Goal: Task Accomplishment & Management: Complete application form

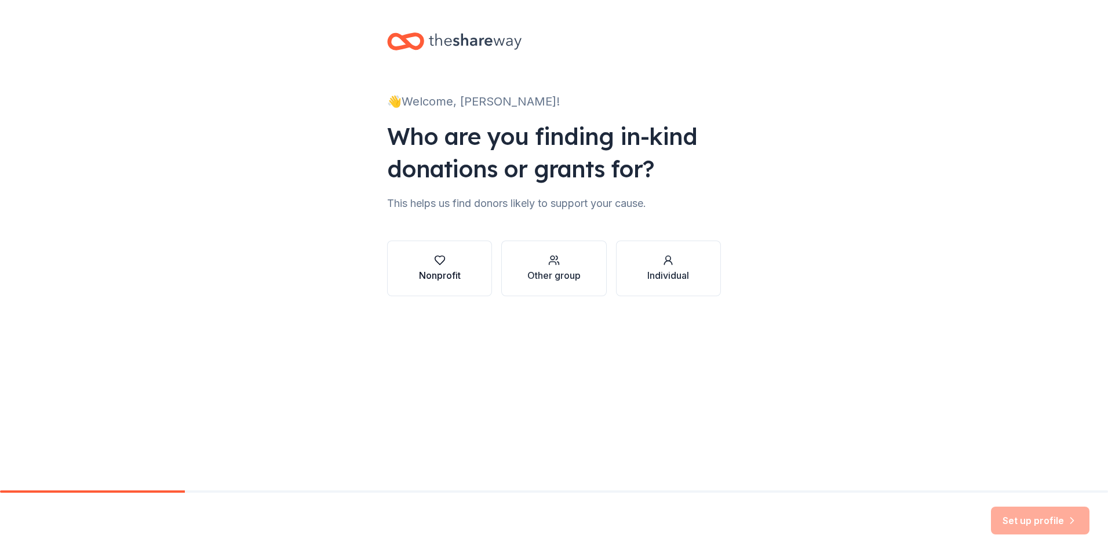
click at [444, 254] on button "Nonprofit" at bounding box center [439, 268] width 105 height 56
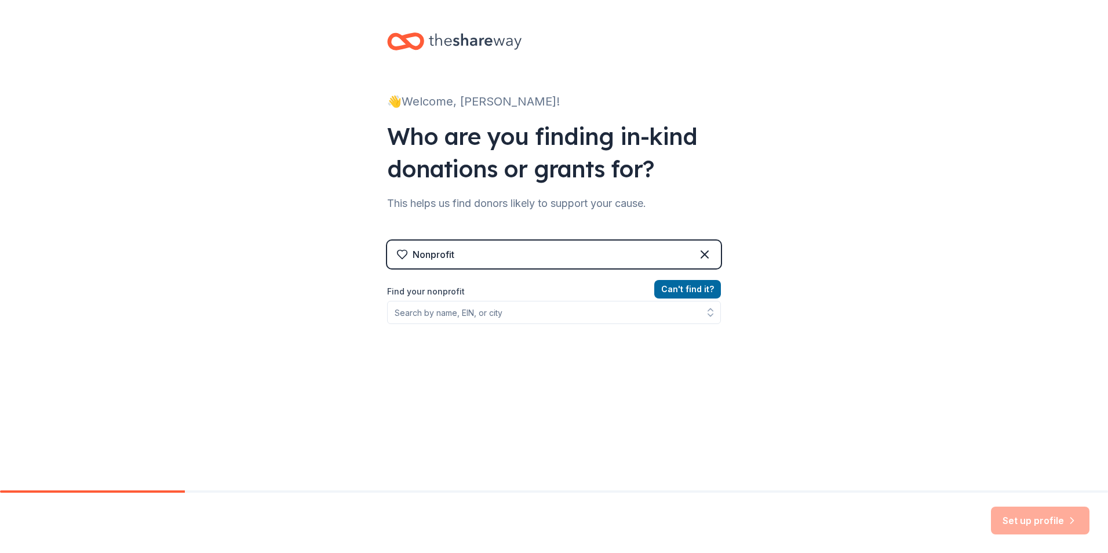
click at [527, 262] on div "Nonprofit" at bounding box center [554, 254] width 334 height 28
click at [520, 251] on div "Nonprofit" at bounding box center [554, 254] width 334 height 28
click at [464, 290] on label "Find your nonprofit" at bounding box center [554, 291] width 334 height 14
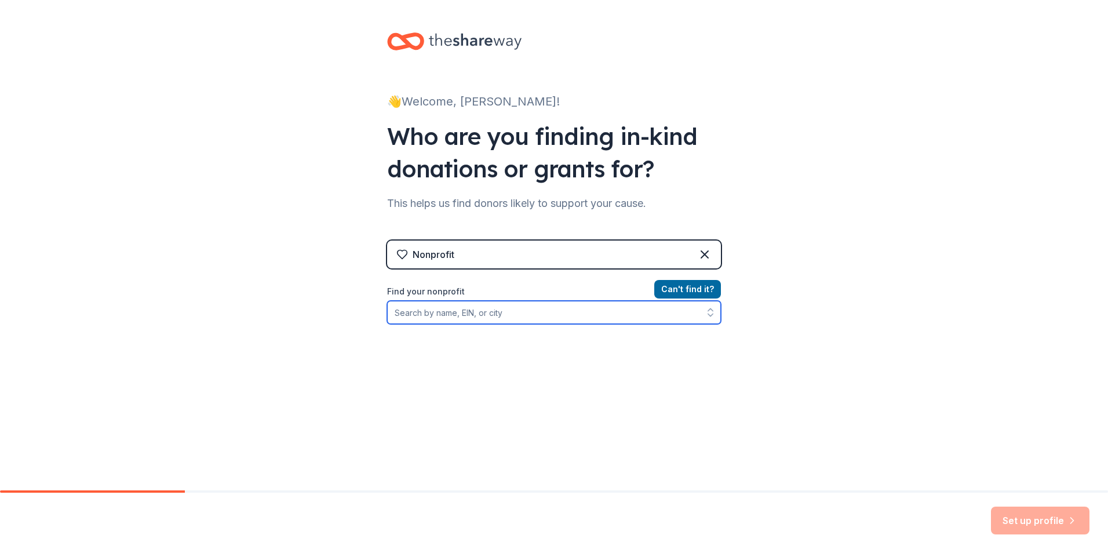
click at [470, 319] on input "Find your nonprofit" at bounding box center [554, 312] width 334 height 23
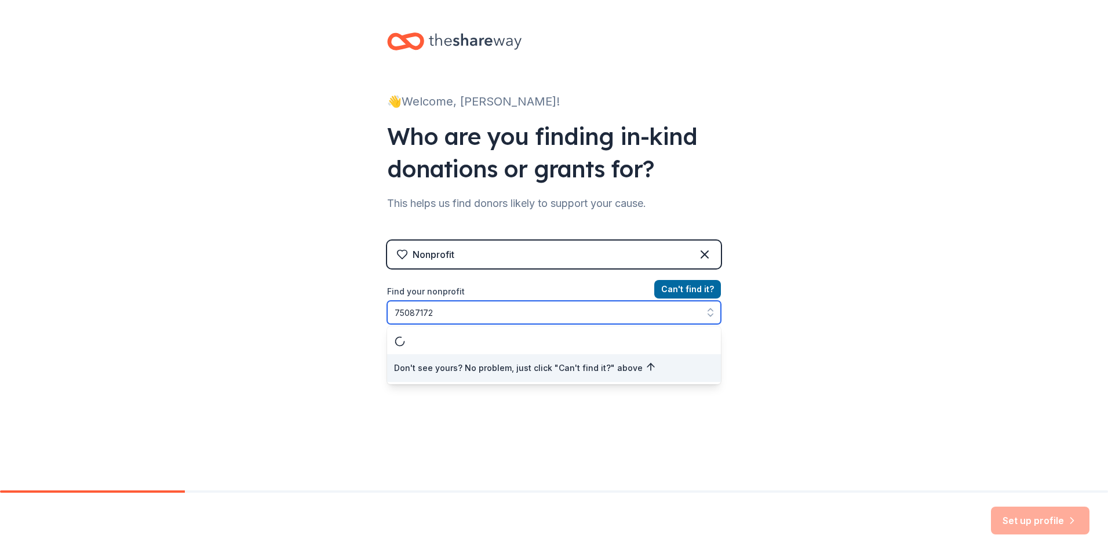
type input "750871727"
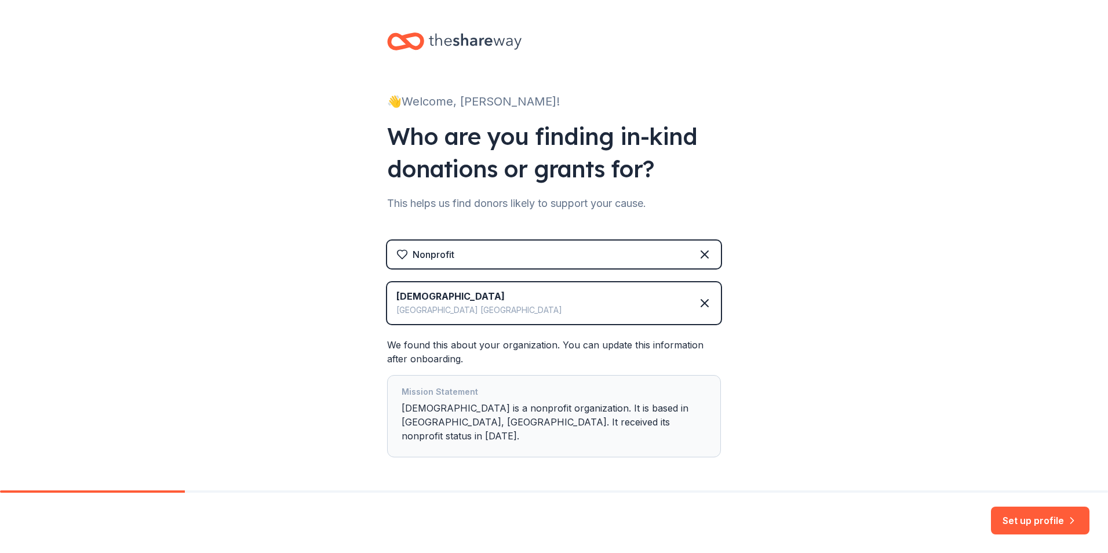
click at [546, 302] on div "First Presbyterian Church Dallas TX" at bounding box center [554, 303] width 334 height 42
click at [545, 302] on div "First Presbyterian Church Dallas TX" at bounding box center [554, 303] width 334 height 42
click at [509, 411] on div "Mission Statement First Presbyterian Church is a nonprofit organization. It is …" at bounding box center [554, 416] width 305 height 63
click at [1031, 516] on button "Set up profile" at bounding box center [1040, 520] width 98 height 28
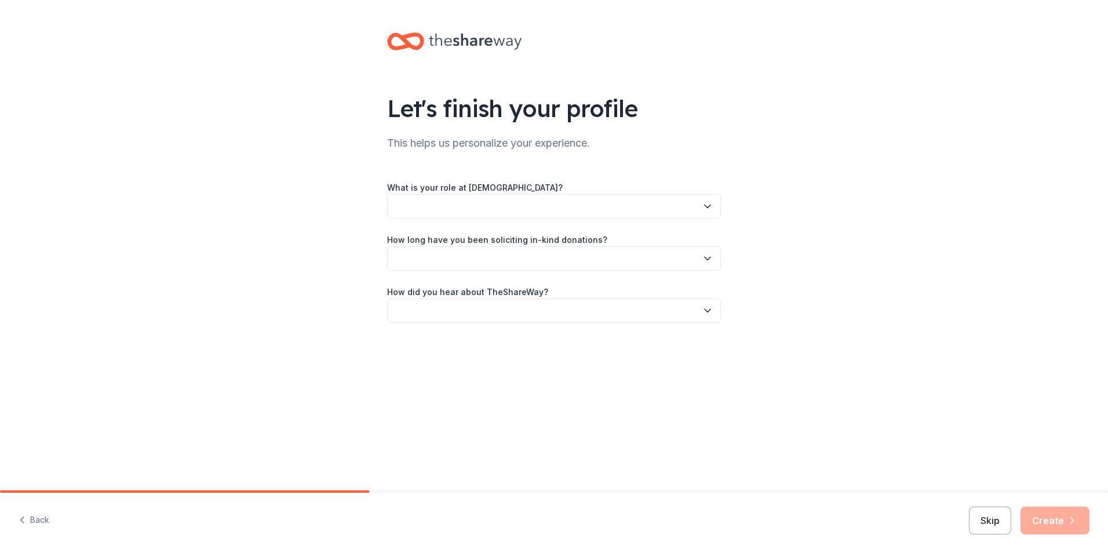
click at [461, 210] on button "button" at bounding box center [554, 206] width 334 height 24
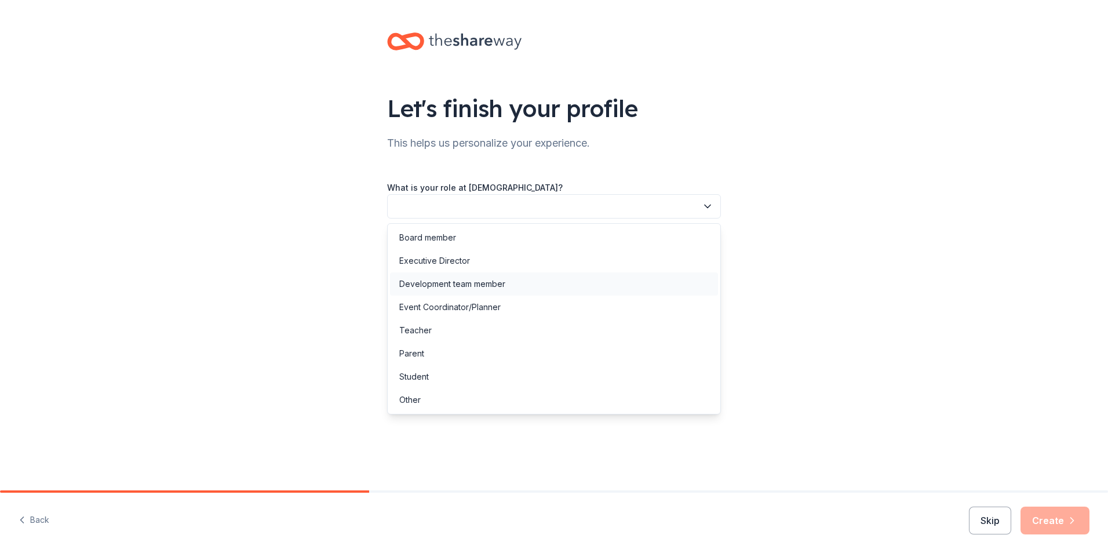
click at [444, 287] on div "Development team member" at bounding box center [452, 284] width 106 height 14
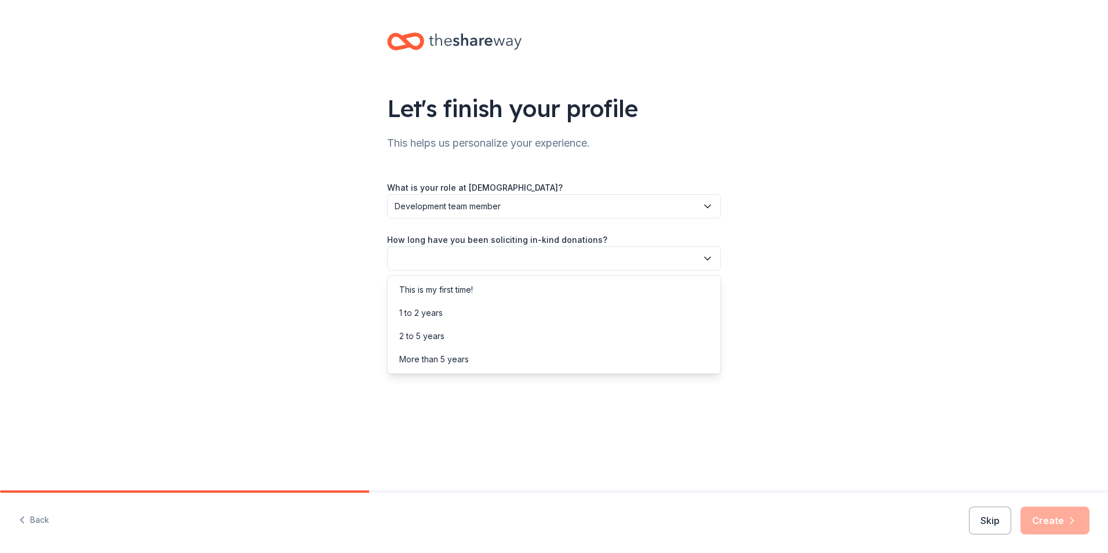
click at [470, 264] on button "button" at bounding box center [554, 258] width 334 height 24
click at [453, 361] on div "More than 5 years" at bounding box center [434, 359] width 70 height 14
click at [448, 318] on button "button" at bounding box center [554, 310] width 334 height 24
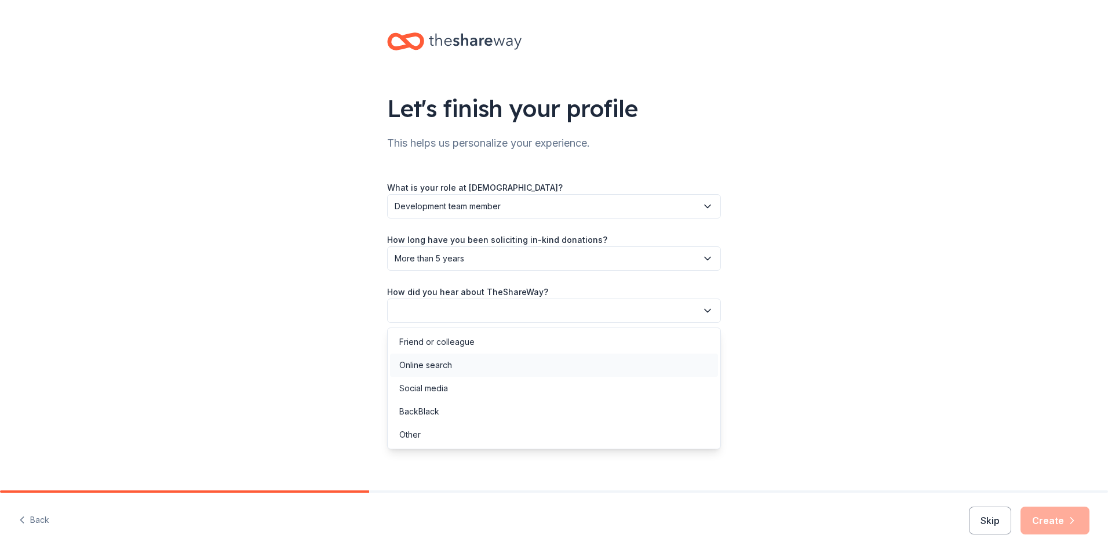
click at [433, 371] on div "Online search" at bounding box center [425, 365] width 53 height 14
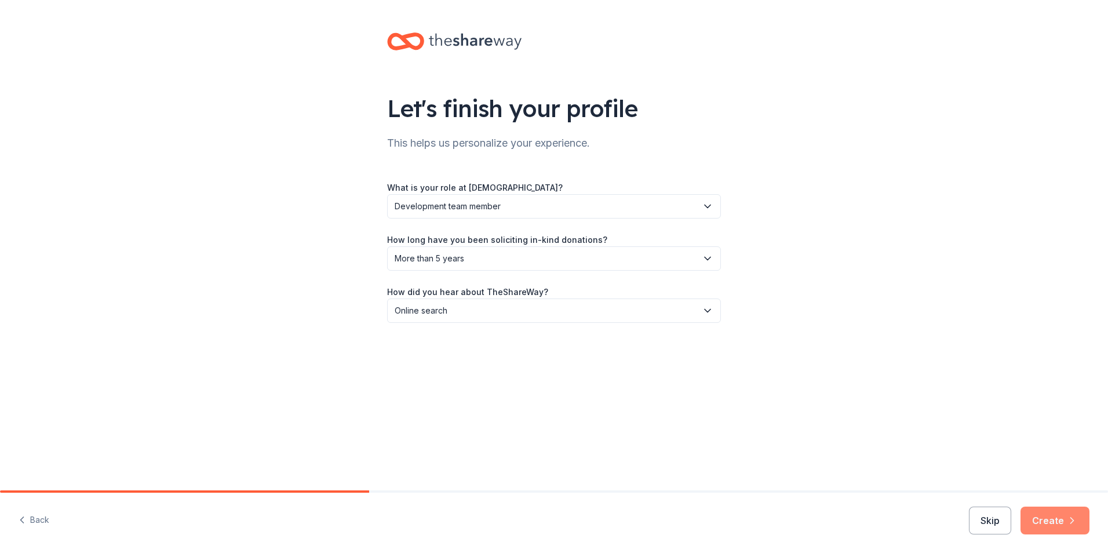
click at [1050, 525] on button "Create" at bounding box center [1054, 520] width 69 height 28
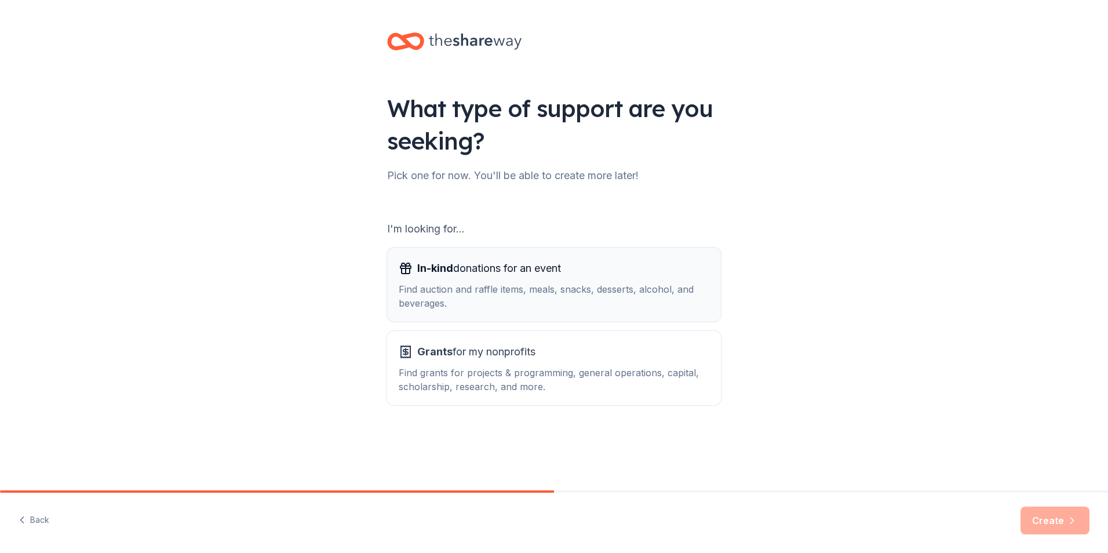
click at [509, 279] on div "In-kind donations for an event Find auction and raffle items, meals, snacks, de…" at bounding box center [554, 284] width 311 height 51
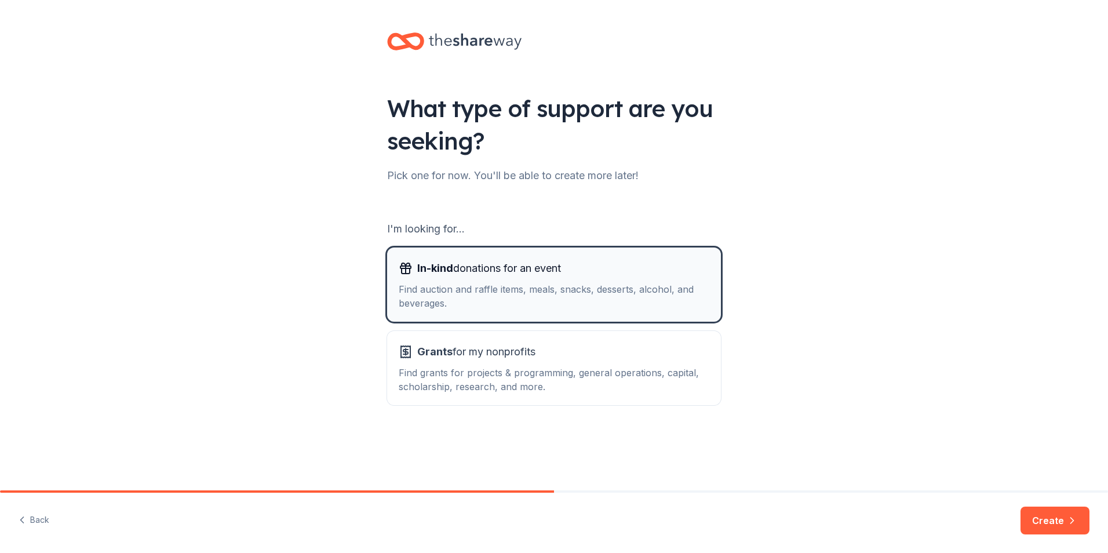
click at [513, 287] on div "Find auction and raffle items, meals, snacks, desserts, alcohol, and beverages." at bounding box center [554, 296] width 311 height 28
click at [509, 289] on div "Find auction and raffle items, meals, snacks, desserts, alcohol, and beverages." at bounding box center [554, 296] width 311 height 28
click at [1063, 528] on button "Create" at bounding box center [1054, 520] width 69 height 28
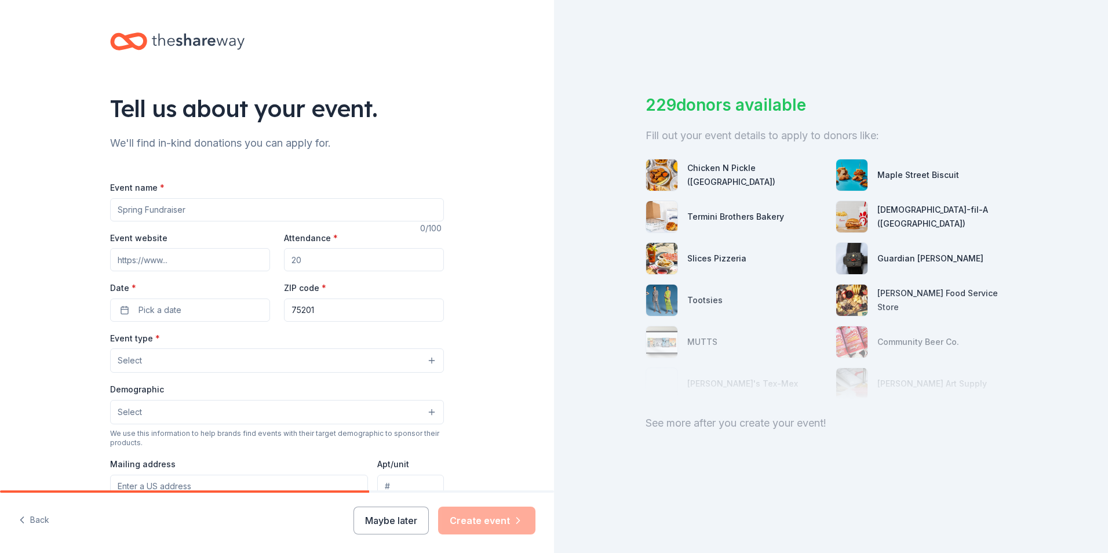
click at [179, 209] on input "Event name *" at bounding box center [277, 209] width 334 height 23
type input "Soups On"
click at [134, 264] on input "Event website" at bounding box center [190, 259] width 160 height 23
paste input "https://www.thestewpot.org/soups-on"
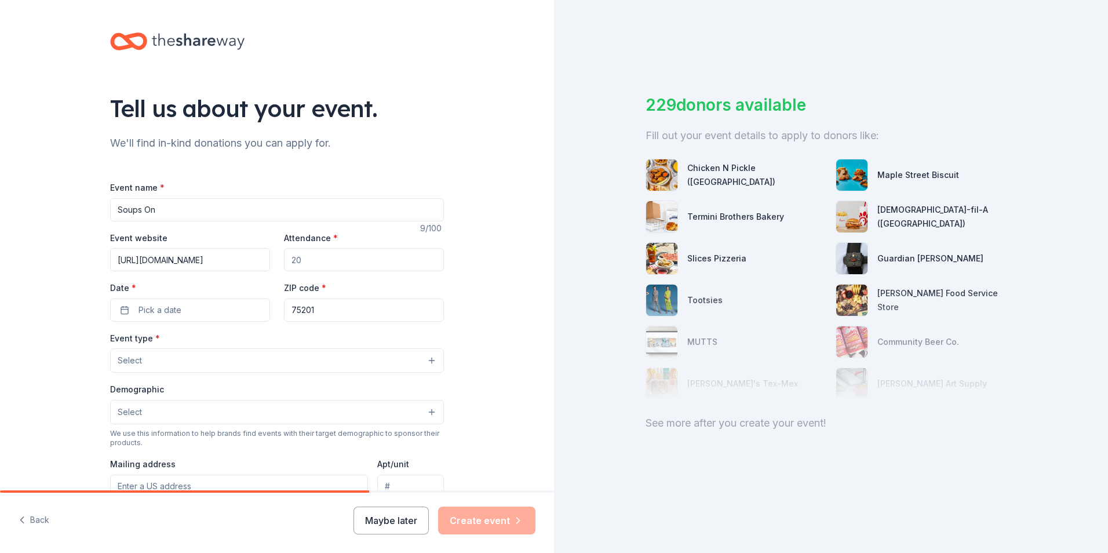
type input "https://www.thestewpot.org/soups-on"
click at [320, 261] on input "Attendance *" at bounding box center [364, 259] width 160 height 23
type input "5"
type input "700"
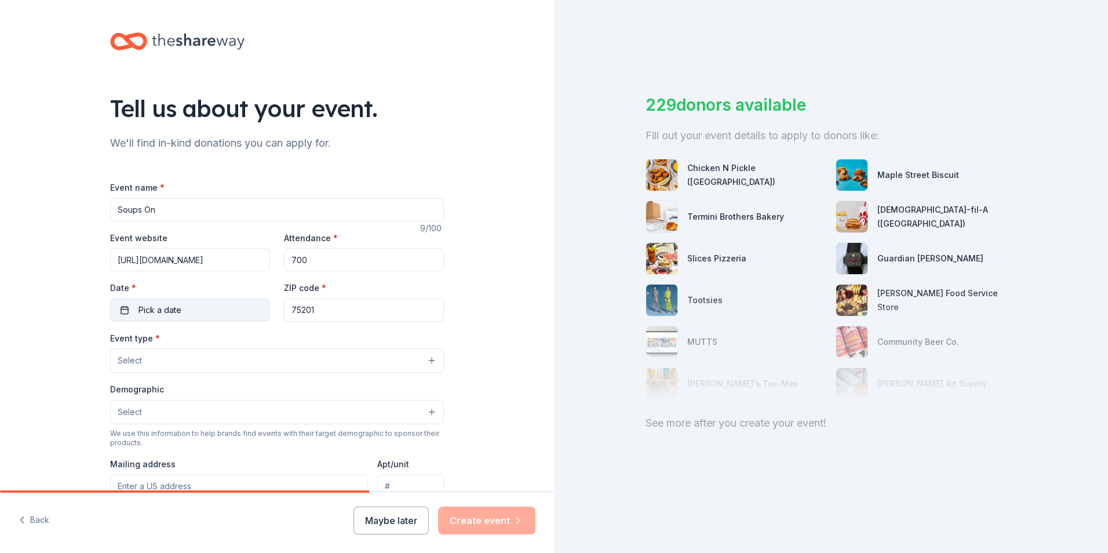
drag, startPoint x: 125, startPoint y: 310, endPoint x: 118, endPoint y: 311, distance: 7.0
click at [118, 311] on button "Pick a date" at bounding box center [190, 309] width 160 height 23
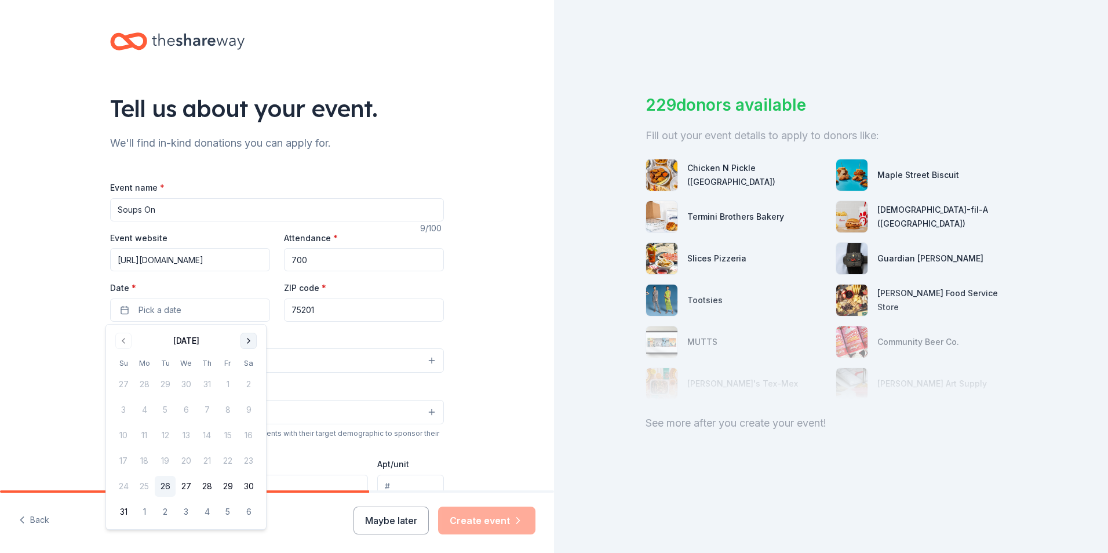
click at [246, 342] on button "Go to next month" at bounding box center [248, 341] width 16 height 16
click at [245, 342] on button "Go to next month" at bounding box center [248, 341] width 16 height 16
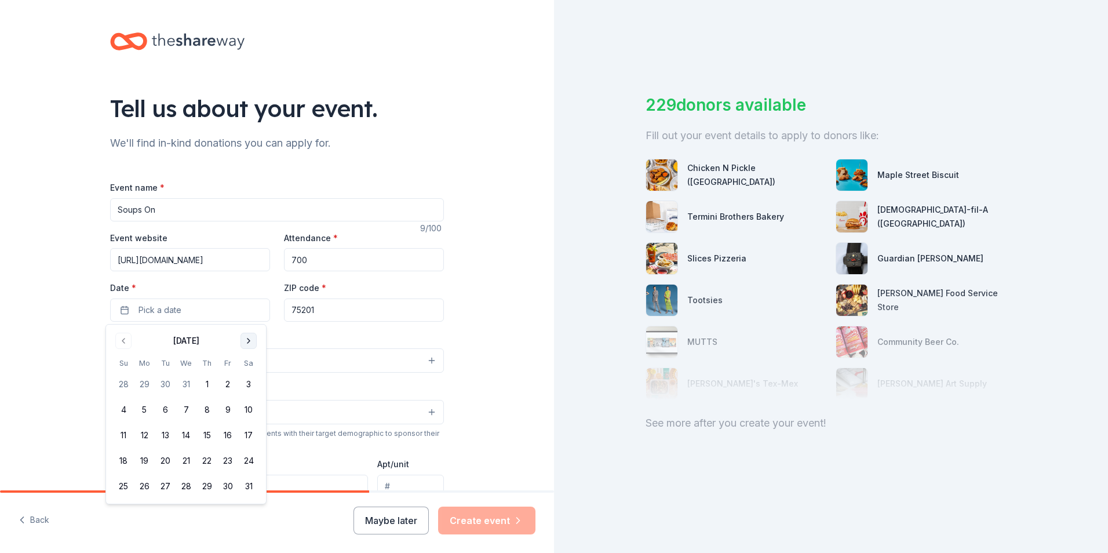
click at [245, 342] on button "Go to next month" at bounding box center [248, 341] width 16 height 16
click at [145, 386] on button "2" at bounding box center [144, 384] width 21 height 21
click at [147, 385] on button "2" at bounding box center [144, 384] width 21 height 21
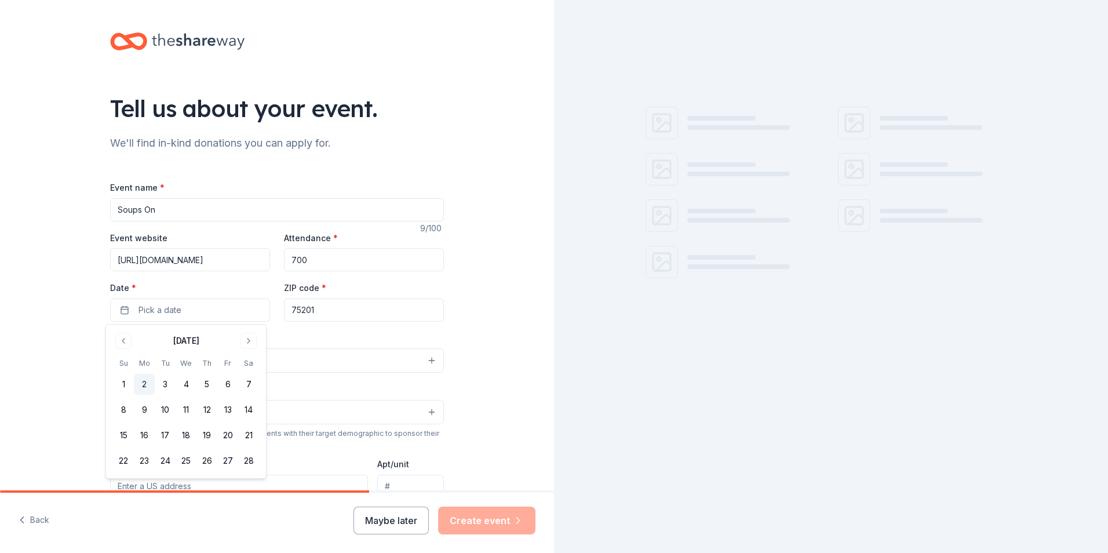
click at [147, 385] on button "2" at bounding box center [144, 384] width 21 height 21
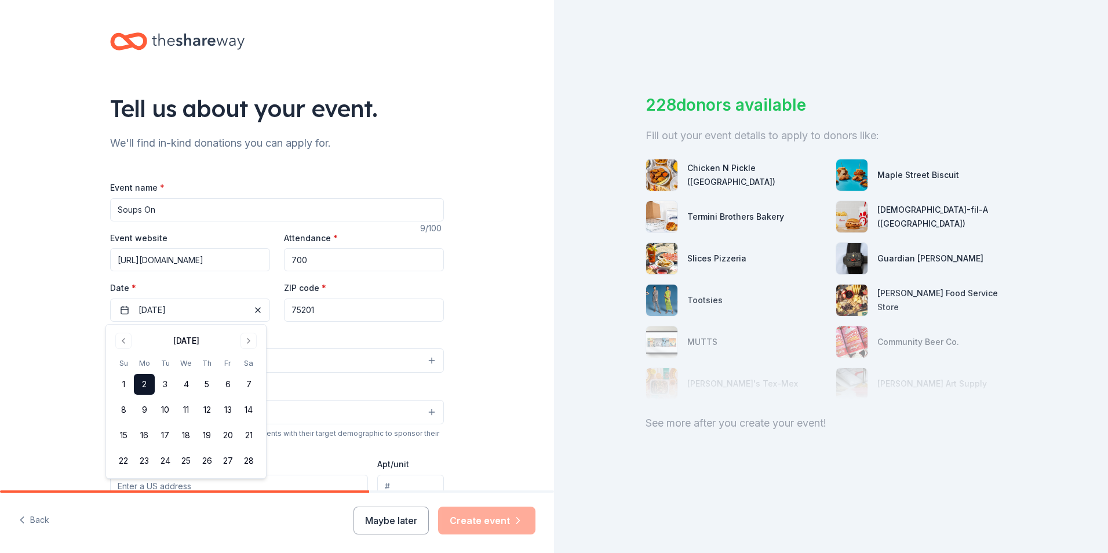
click at [311, 352] on button "Select" at bounding box center [277, 360] width 334 height 24
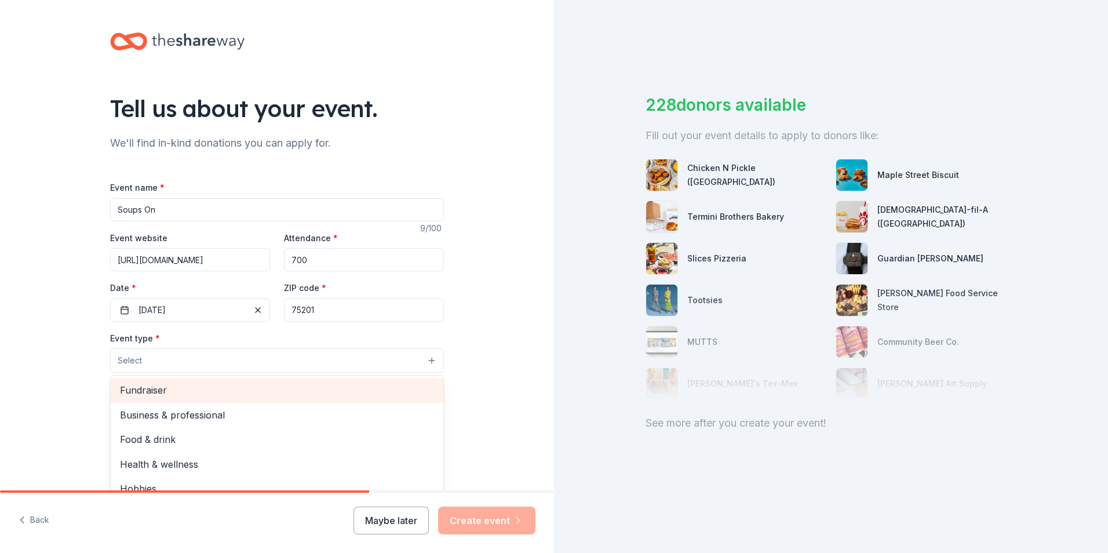
click at [158, 391] on span "Fundraiser" at bounding box center [277, 389] width 314 height 15
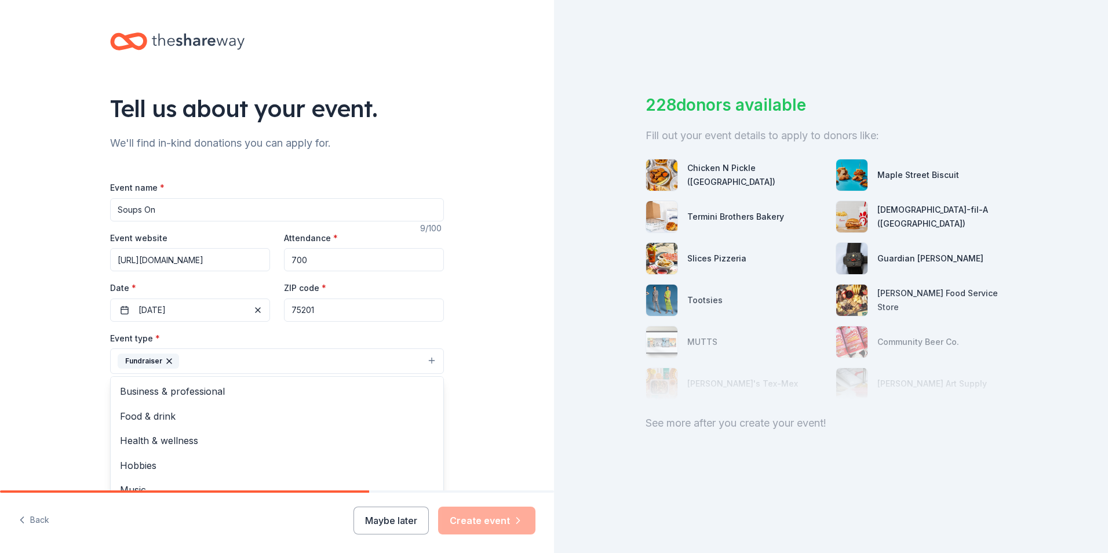
drag, startPoint x: 439, startPoint y: 404, endPoint x: 442, endPoint y: 386, distance: 18.9
click at [443, 386] on div "Tell us about your event. We'll find in-kind donations you can apply for. Event…" at bounding box center [277, 386] width 371 height 772
click at [141, 414] on span "Food & drink" at bounding box center [277, 415] width 314 height 15
click at [495, 395] on div "Tell us about your event. We'll find in-kind donations you can apply for. Event…" at bounding box center [277, 386] width 554 height 772
click at [430, 412] on button "Select" at bounding box center [277, 413] width 334 height 24
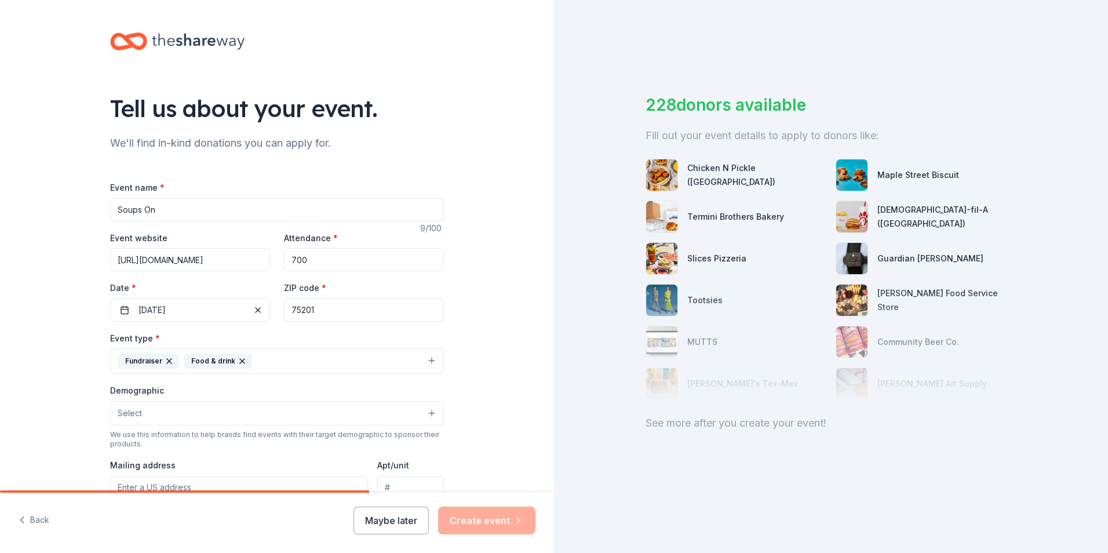
click at [430, 412] on button "Select" at bounding box center [277, 413] width 334 height 24
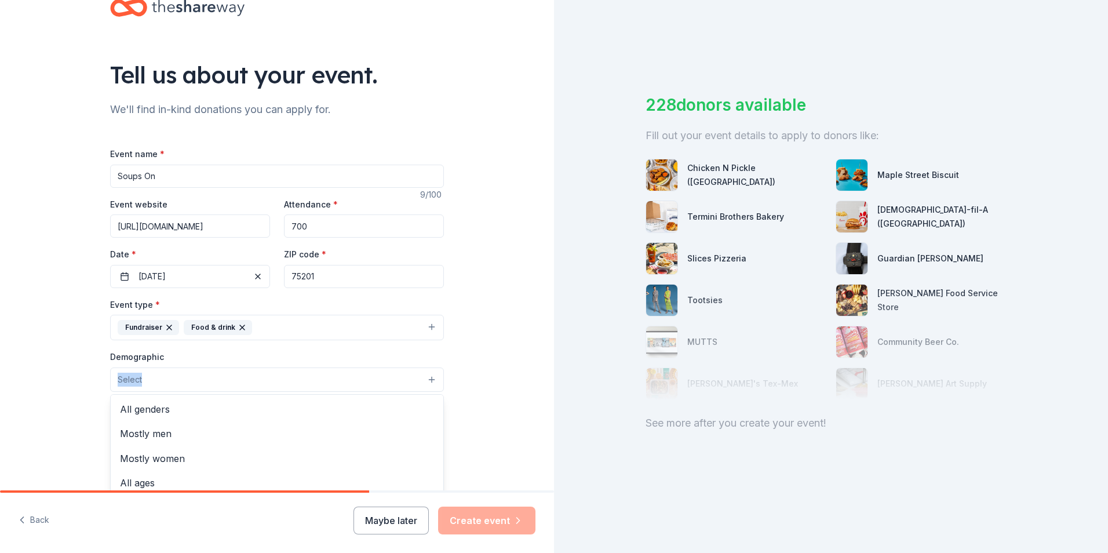
scroll to position [93, 0]
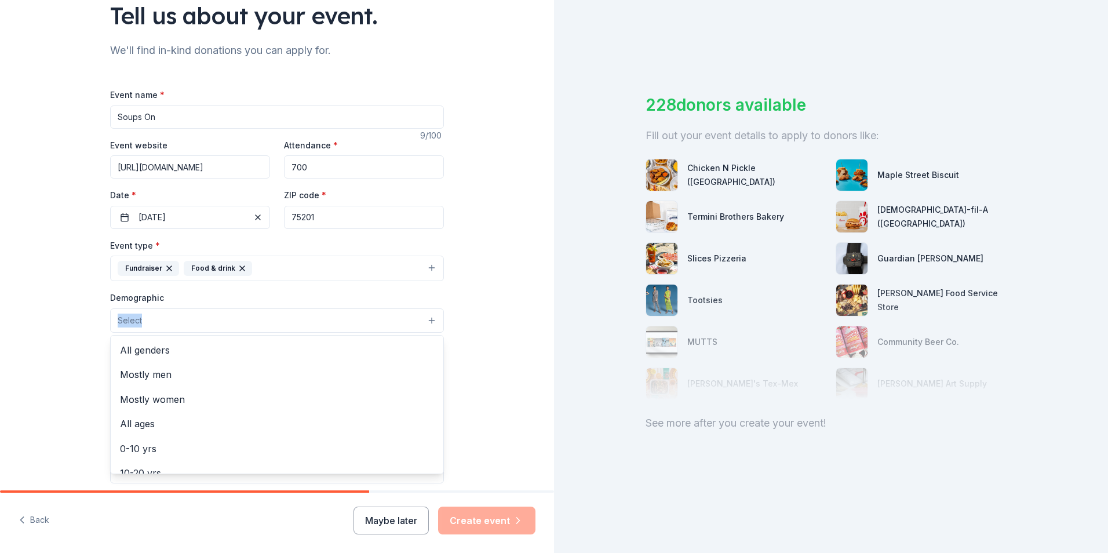
drag, startPoint x: 549, startPoint y: 313, endPoint x: 540, endPoint y: 349, distance: 36.4
click at [540, 349] on div "Tell us about your event. We'll find in-kind donations you can apply for. Event…" at bounding box center [277, 293] width 554 height 772
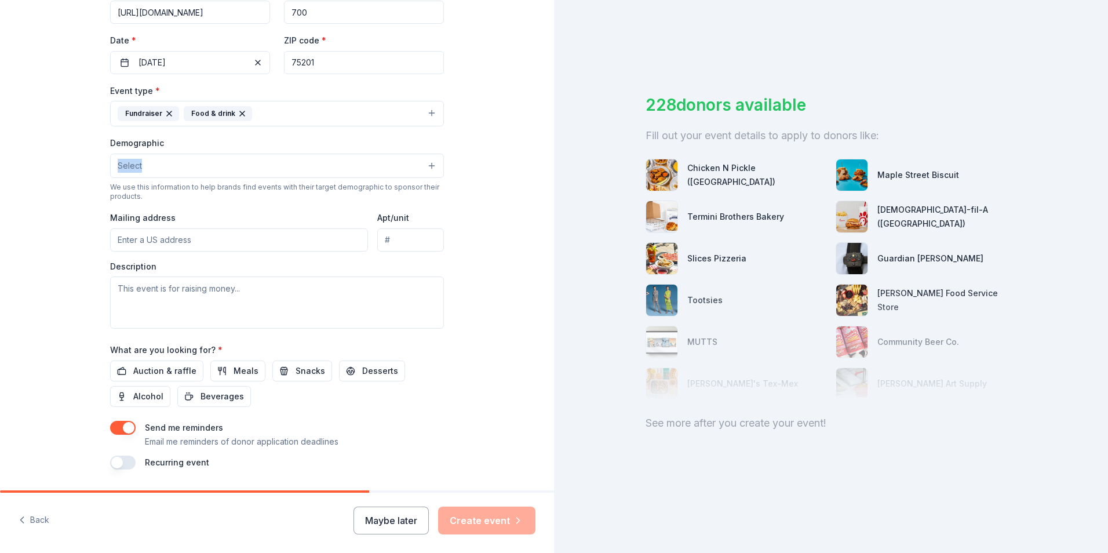
scroll to position [282, 0]
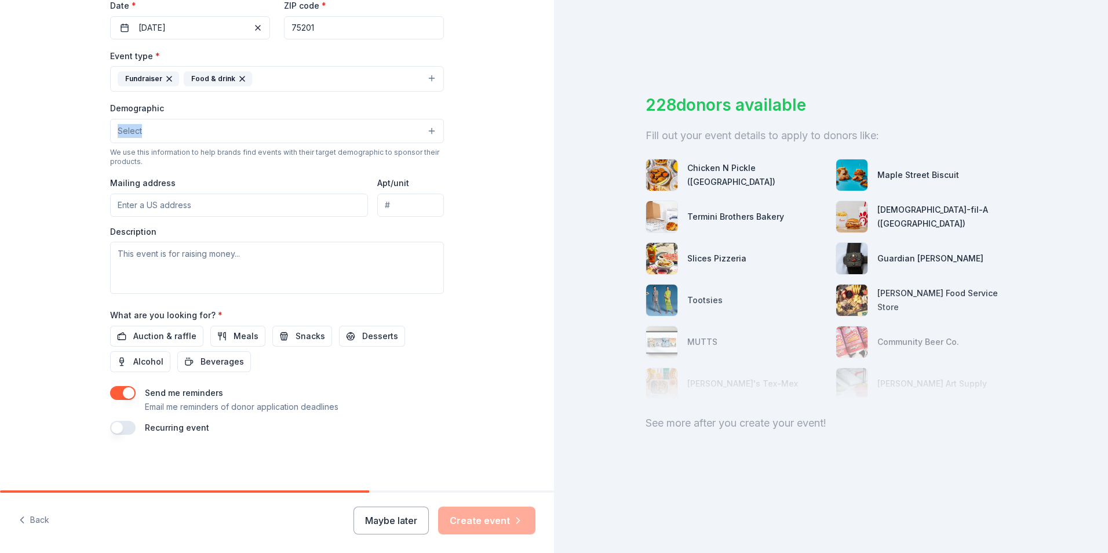
click at [428, 136] on button "Select" at bounding box center [277, 131] width 334 height 24
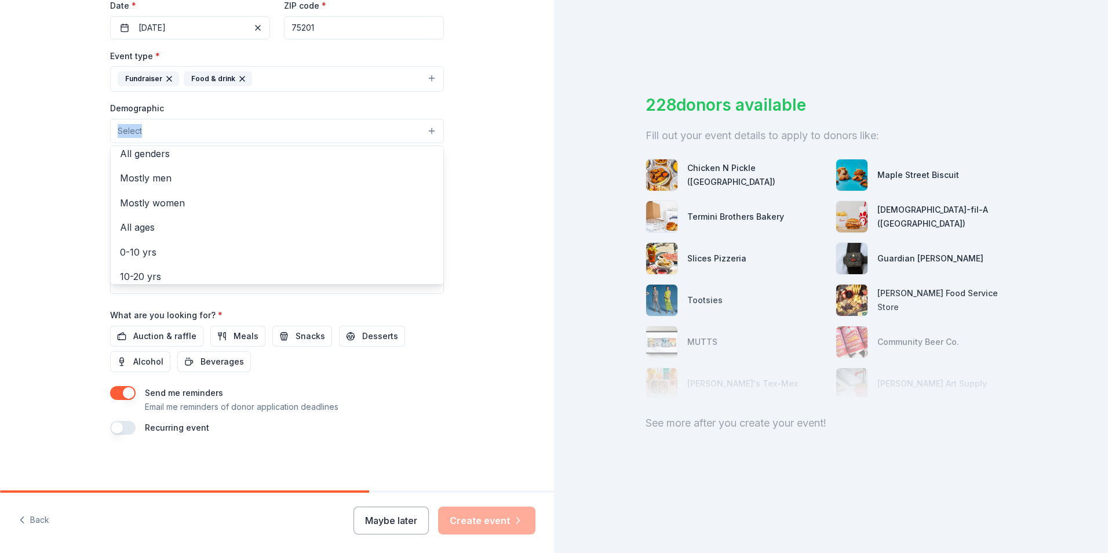
scroll to position [0, 0]
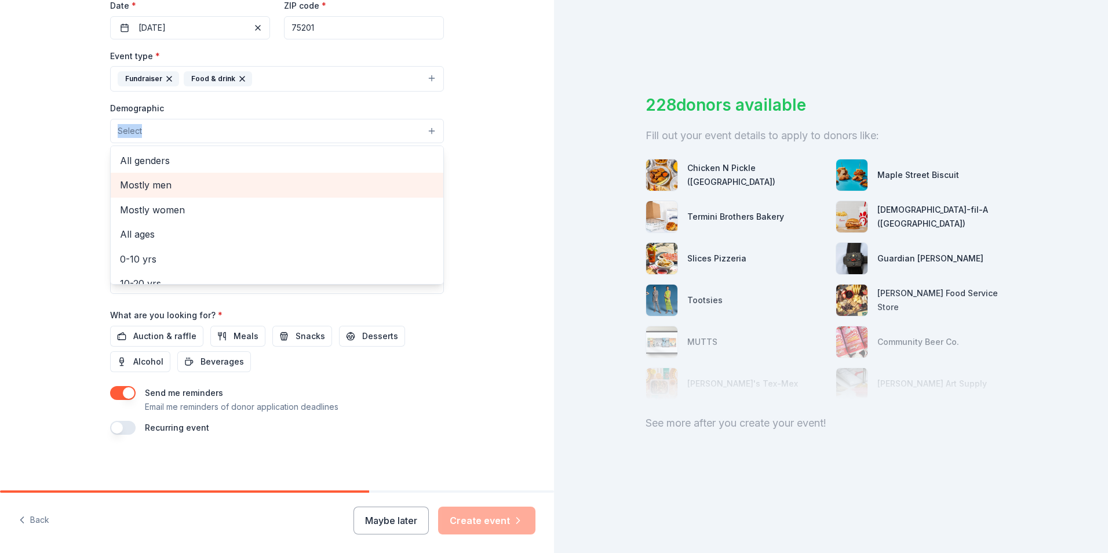
click at [278, 177] on div "Mostly men" at bounding box center [277, 185] width 333 height 24
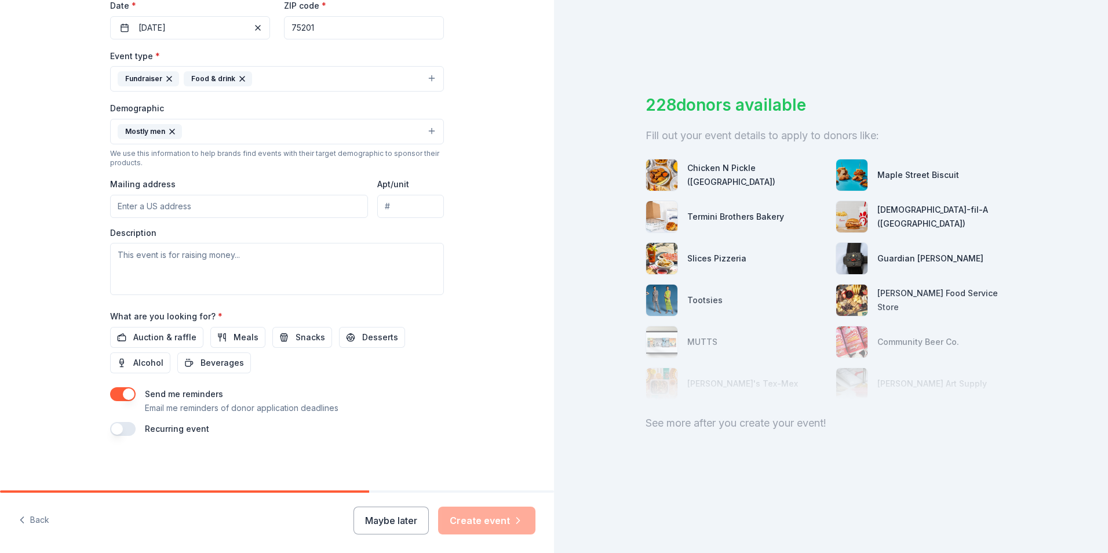
click at [171, 132] on icon "button" at bounding box center [171, 131] width 9 height 9
click at [429, 133] on button "Select" at bounding box center [277, 131] width 334 height 24
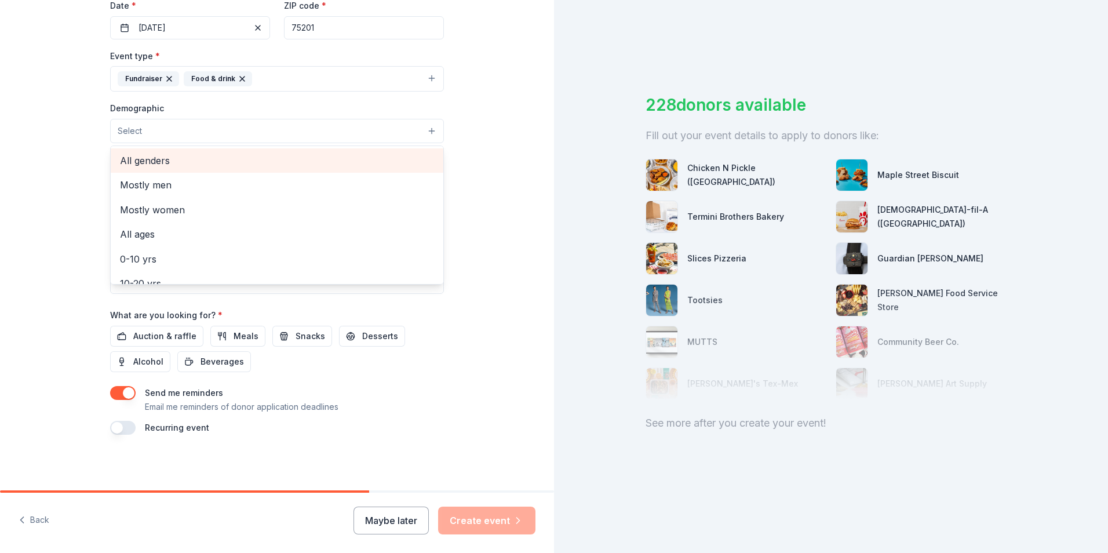
click at [132, 165] on span "All genders" at bounding box center [277, 160] width 314 height 15
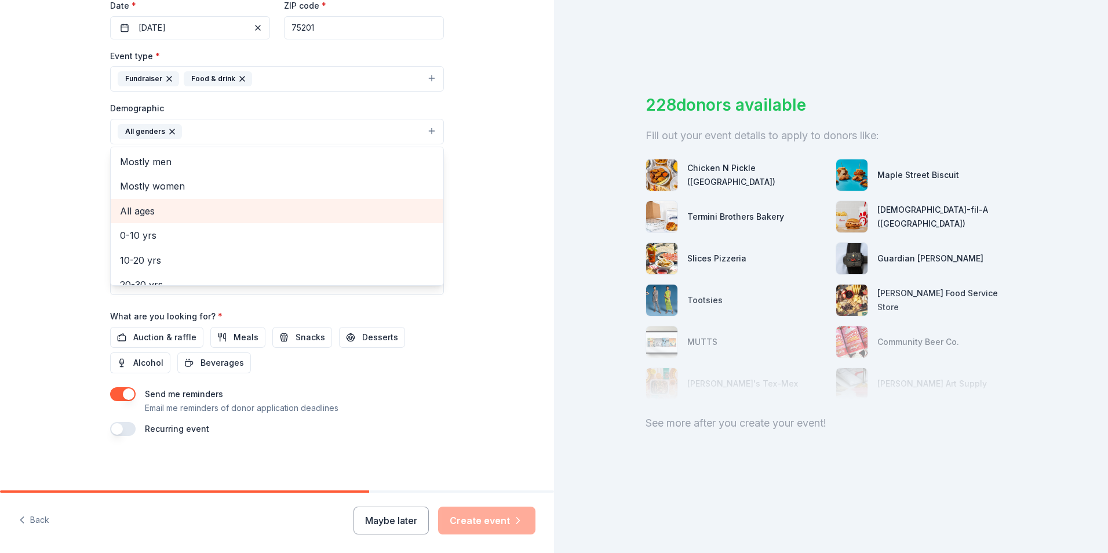
click at [285, 215] on span "All ages" at bounding box center [277, 210] width 314 height 15
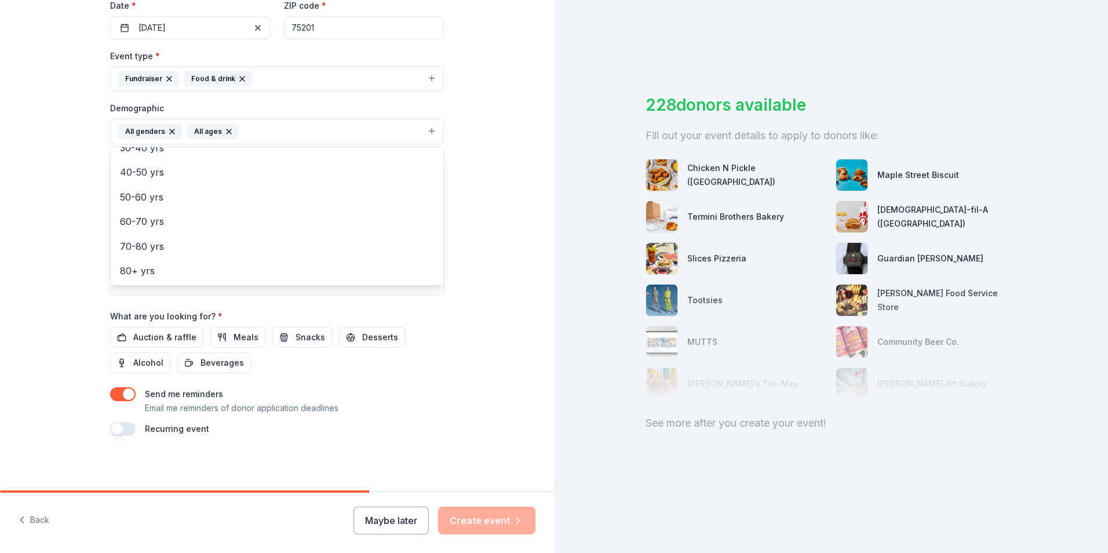
click at [497, 283] on div "Tell us about your event. We'll find in-kind donations you can apply for. Event…" at bounding box center [277, 105] width 554 height 774
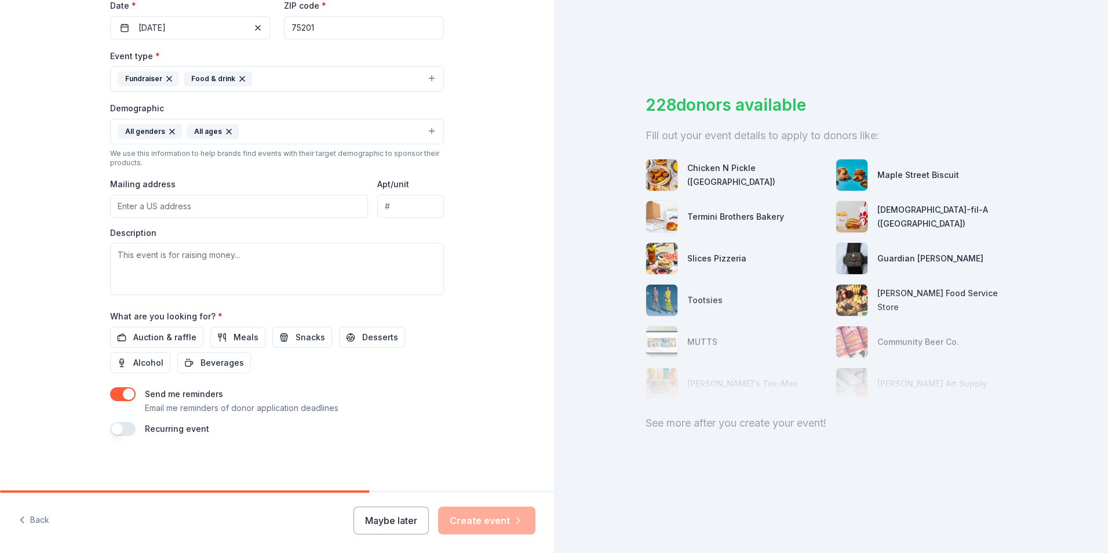
click at [212, 213] on input "Mailing address" at bounding box center [239, 206] width 258 height 23
click at [410, 206] on input "Apt/unit" at bounding box center [410, 206] width 67 height 23
click at [236, 237] on div "Description" at bounding box center [277, 261] width 334 height 68
click at [265, 210] on input "1835 YOUNG ST" at bounding box center [239, 206] width 258 height 23
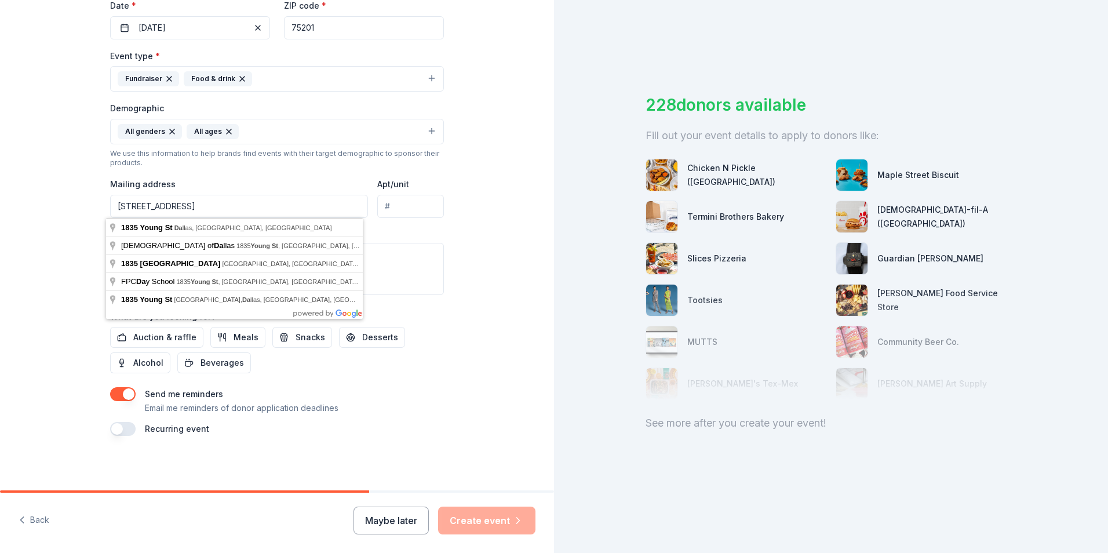
type input "1835 Young Street, Dallas, TX, 75201"
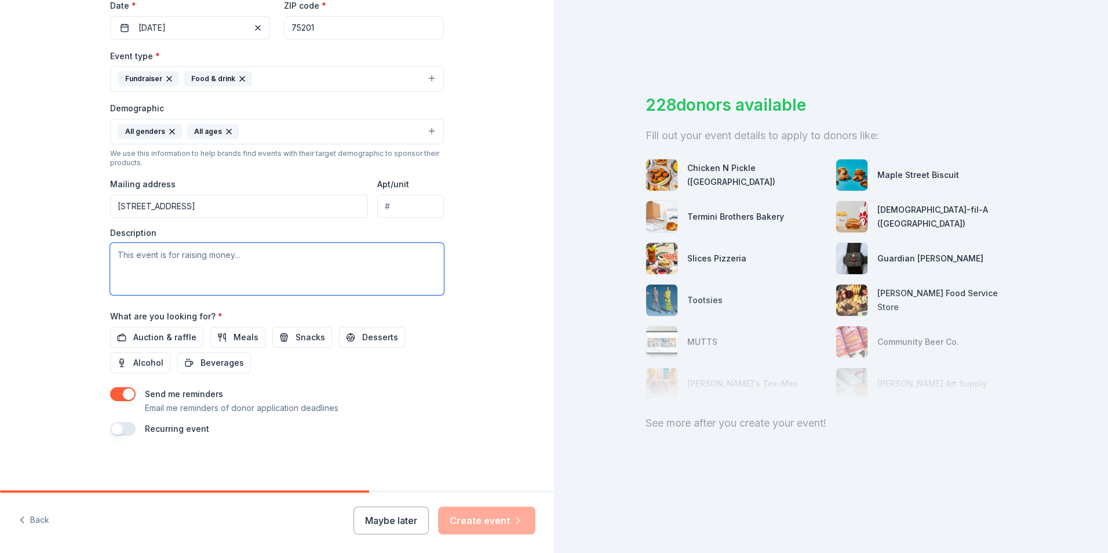
click at [139, 258] on textarea at bounding box center [277, 269] width 334 height 52
click at [161, 264] on textarea at bounding box center [277, 269] width 334 height 52
paste textarea "What is Soup’s On? Soup’s On is a one-of-a-kind annual fundraising luncheon and…"
type textarea "What is Soup’s On? Soup’s On is a one-of-a-kind annual fundraising luncheon and…"
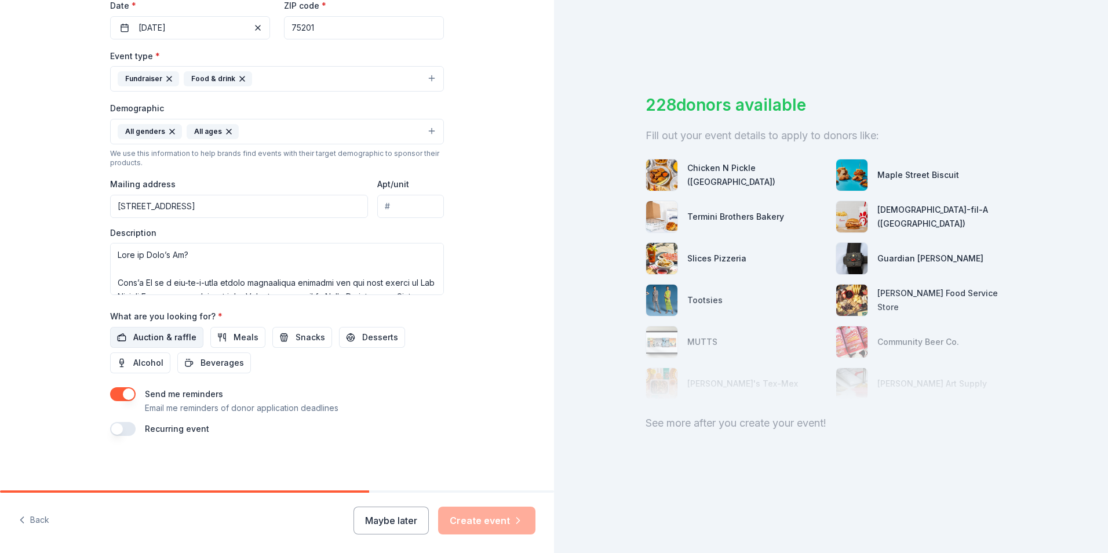
click at [159, 344] on span "Auction & raffle" at bounding box center [164, 337] width 63 height 14
click at [176, 335] on span "Auction & raffle" at bounding box center [164, 337] width 63 height 14
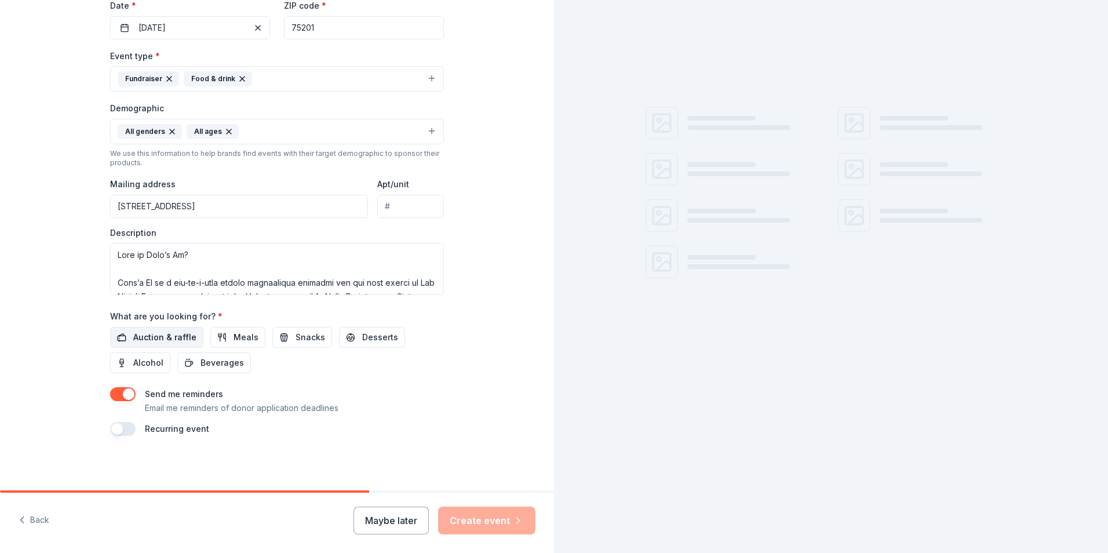
click at [179, 340] on span "Auction & raffle" at bounding box center [164, 337] width 63 height 14
click at [234, 341] on span "Meals" at bounding box center [246, 337] width 25 height 14
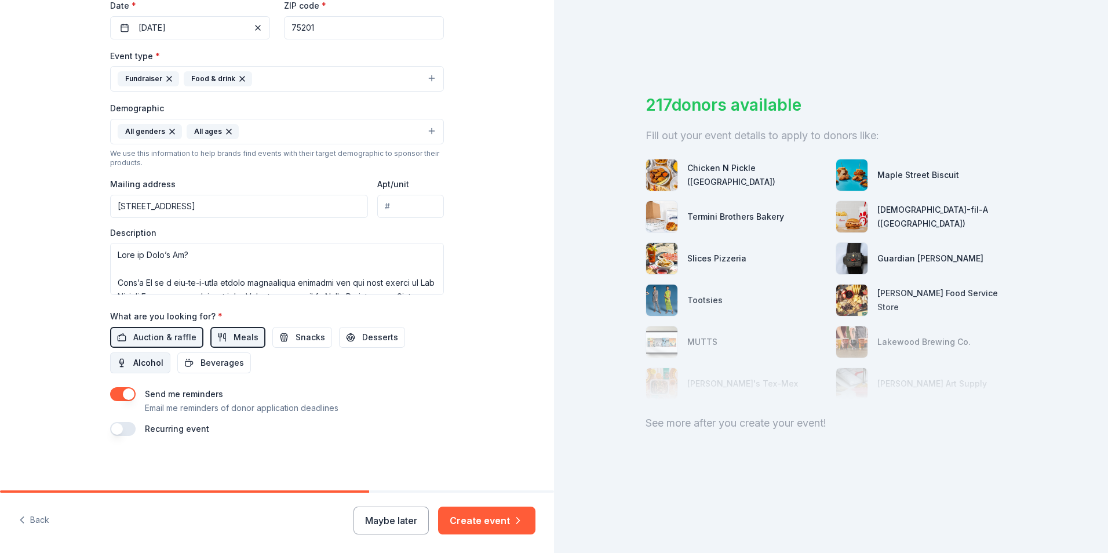
click at [133, 360] on span "Alcohol" at bounding box center [148, 363] width 30 height 14
click at [213, 366] on span "Beverages" at bounding box center [221, 363] width 43 height 14
click at [305, 337] on span "Snacks" at bounding box center [310, 337] width 30 height 14
click at [367, 344] on button "Desserts" at bounding box center [372, 337] width 66 height 21
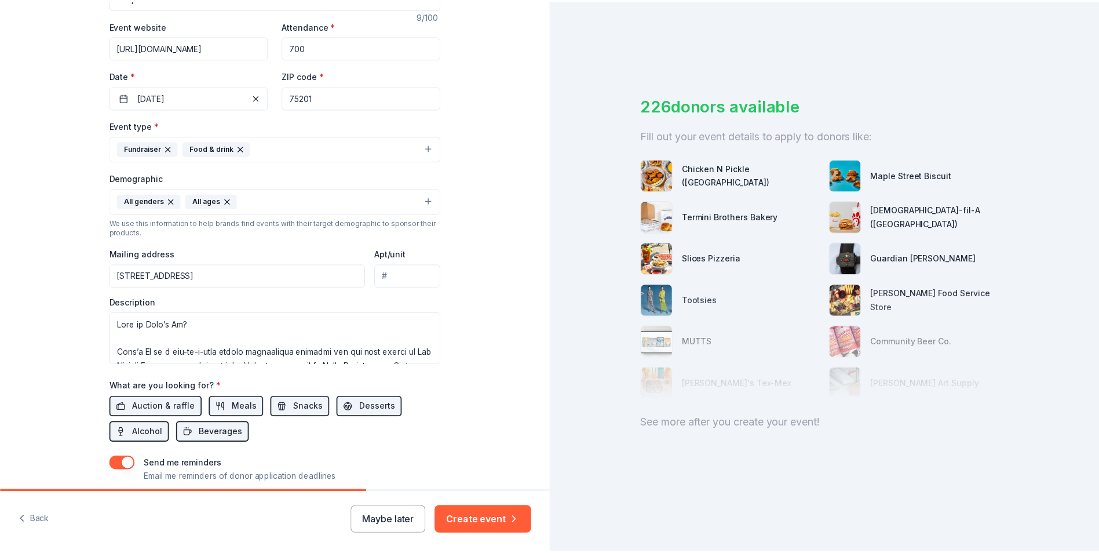
scroll to position [283, 0]
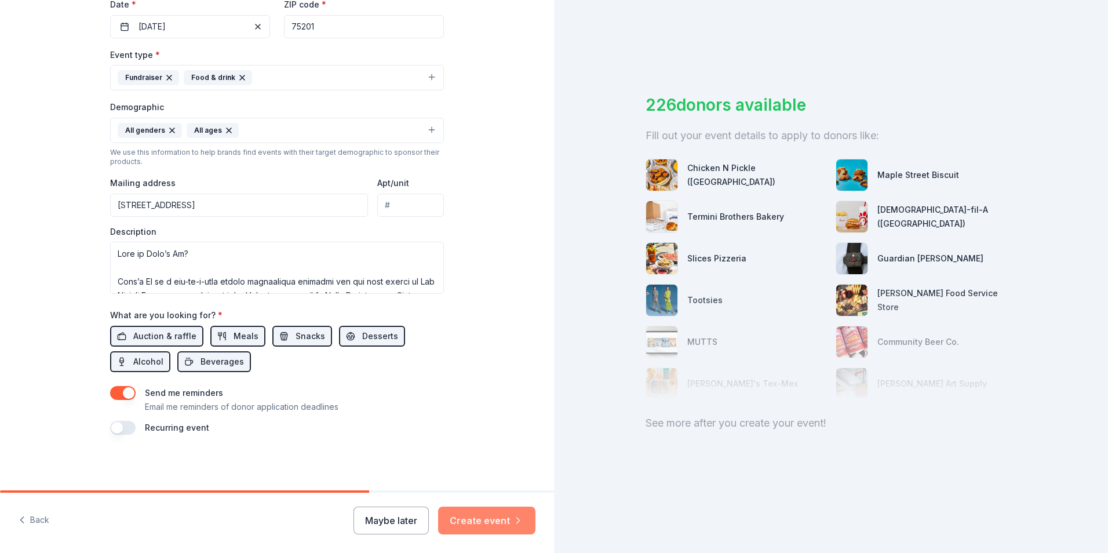
drag, startPoint x: 493, startPoint y: 534, endPoint x: 501, endPoint y: 522, distance: 14.1
click at [501, 522] on button "Create event" at bounding box center [486, 520] width 97 height 28
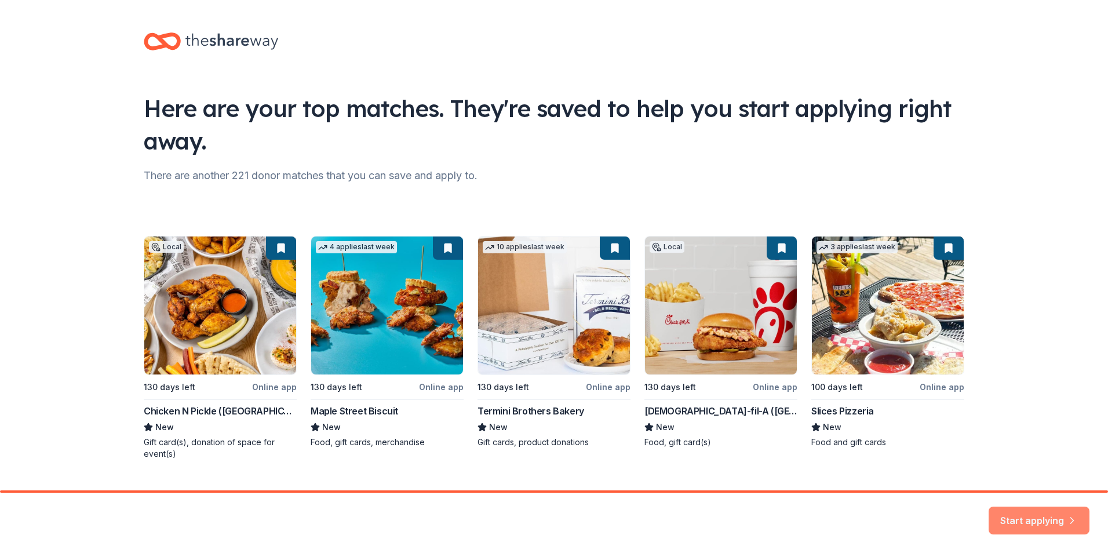
click at [1045, 513] on button "Start applying" at bounding box center [1038, 513] width 101 height 28
click at [1038, 518] on div "Start applying" at bounding box center [1038, 520] width 101 height 28
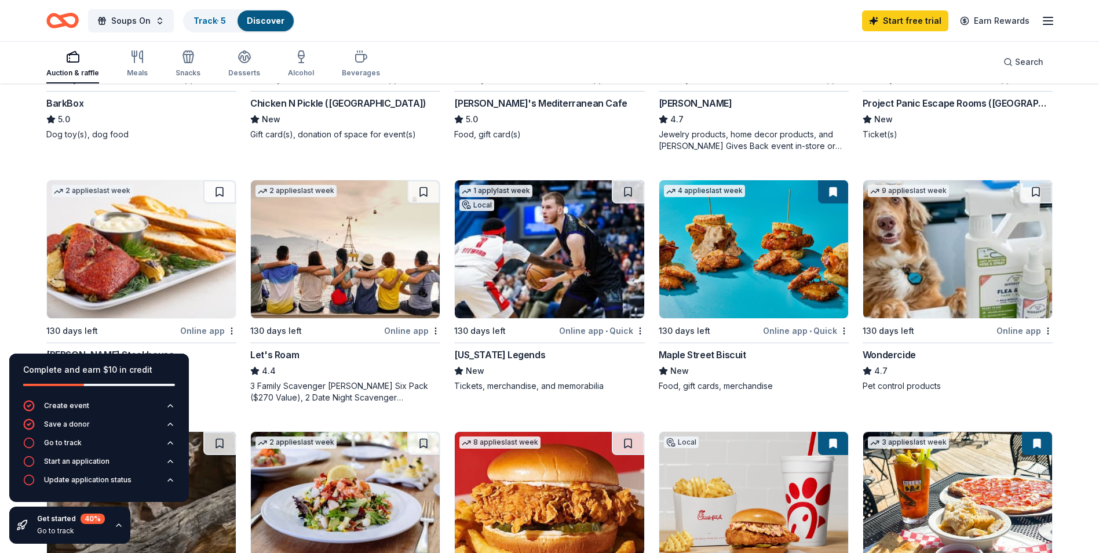
scroll to position [532, 0]
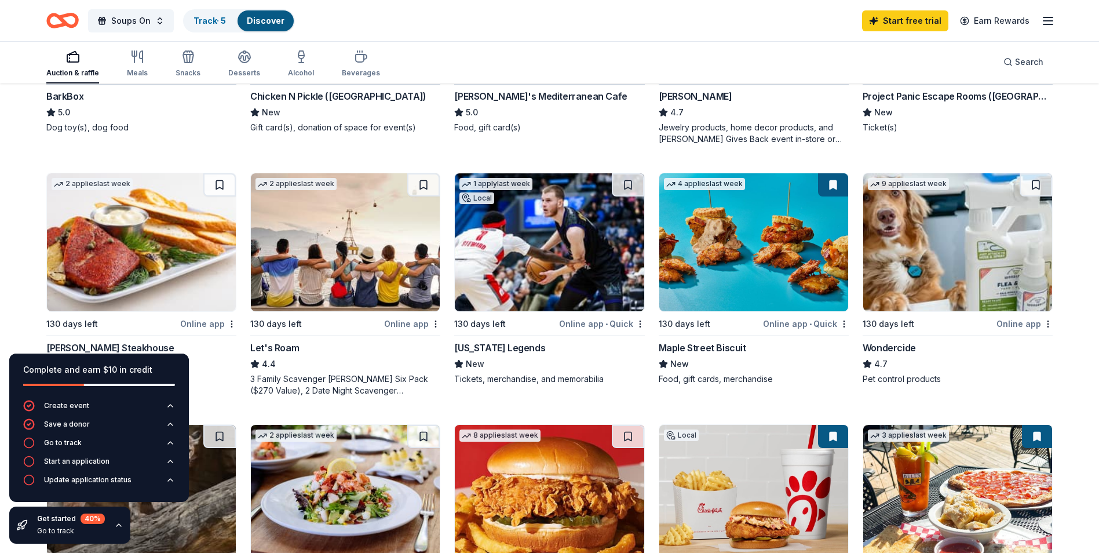
click at [328, 355] on div "Let's Roam 4.4 3 Family Scavenger Hunt Six Pack ($270 Value), 2 Date Night Scav…" at bounding box center [345, 369] width 190 height 56
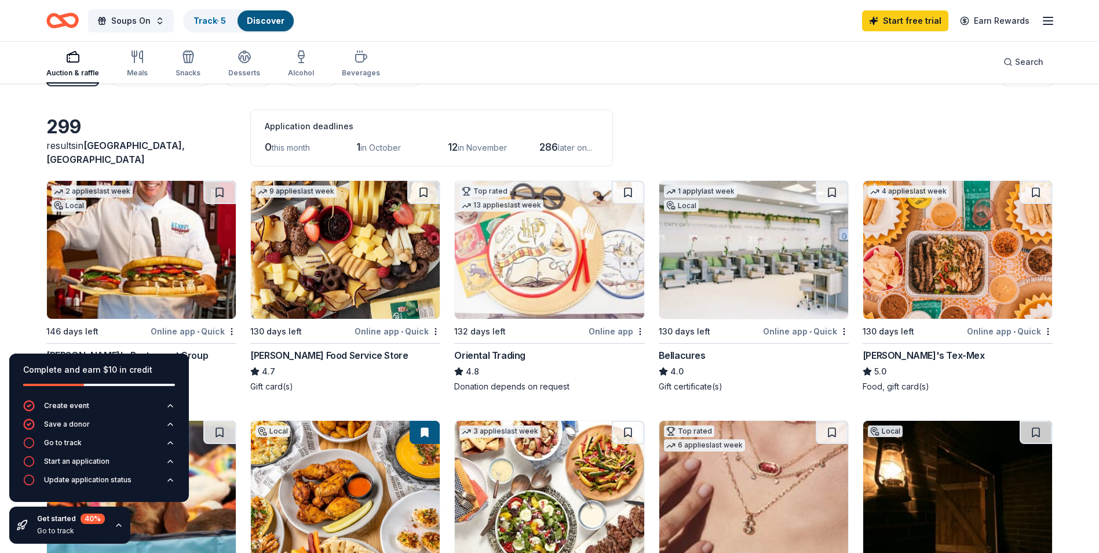
scroll to position [0, 0]
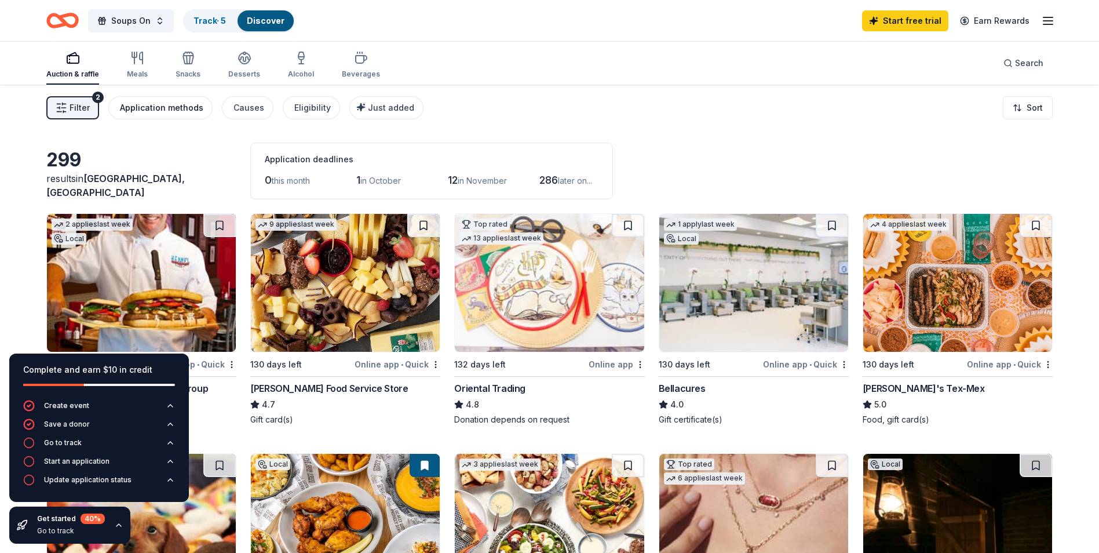
click at [170, 111] on div "Application methods" at bounding box center [161, 108] width 83 height 14
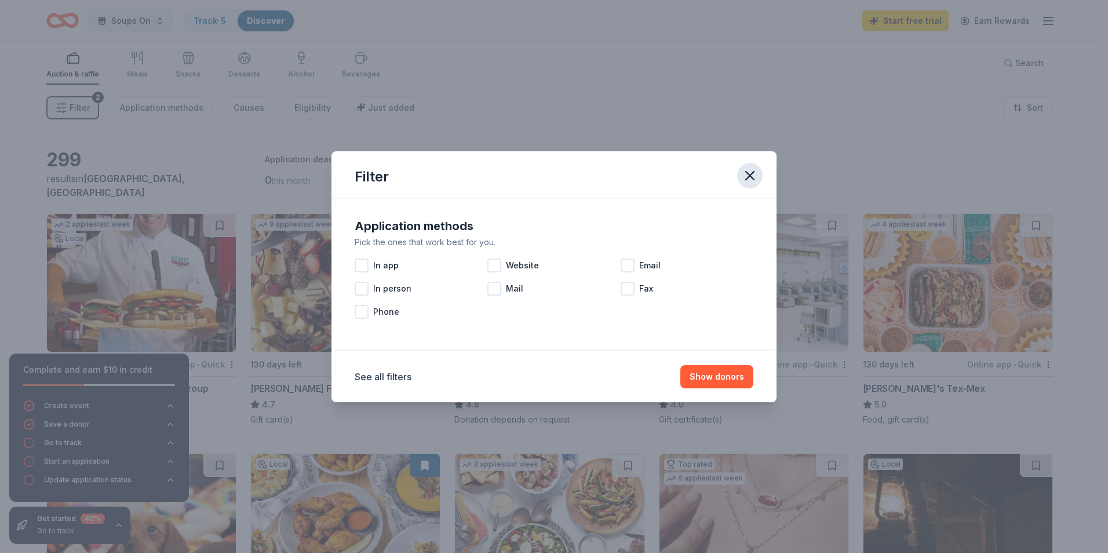
click at [749, 175] on icon "button" at bounding box center [750, 176] width 8 height 8
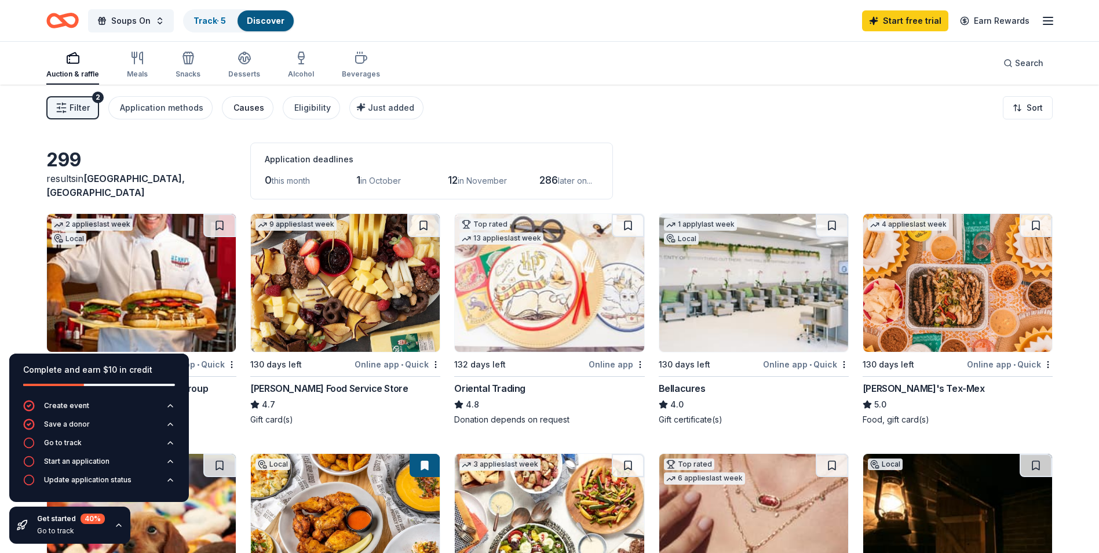
click at [243, 109] on div "Causes" at bounding box center [249, 108] width 31 height 14
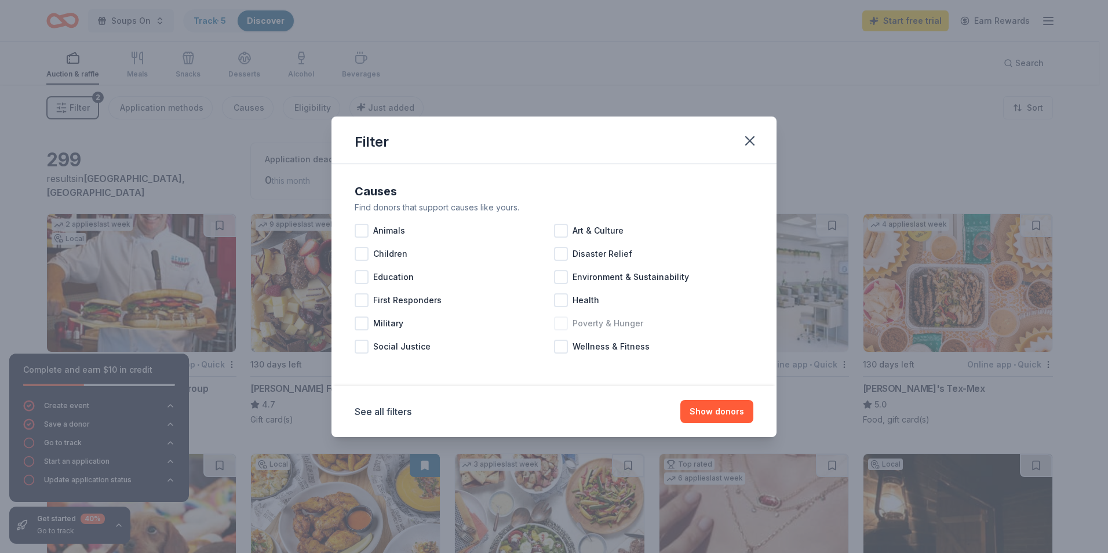
click at [564, 327] on div at bounding box center [561, 323] width 14 height 14
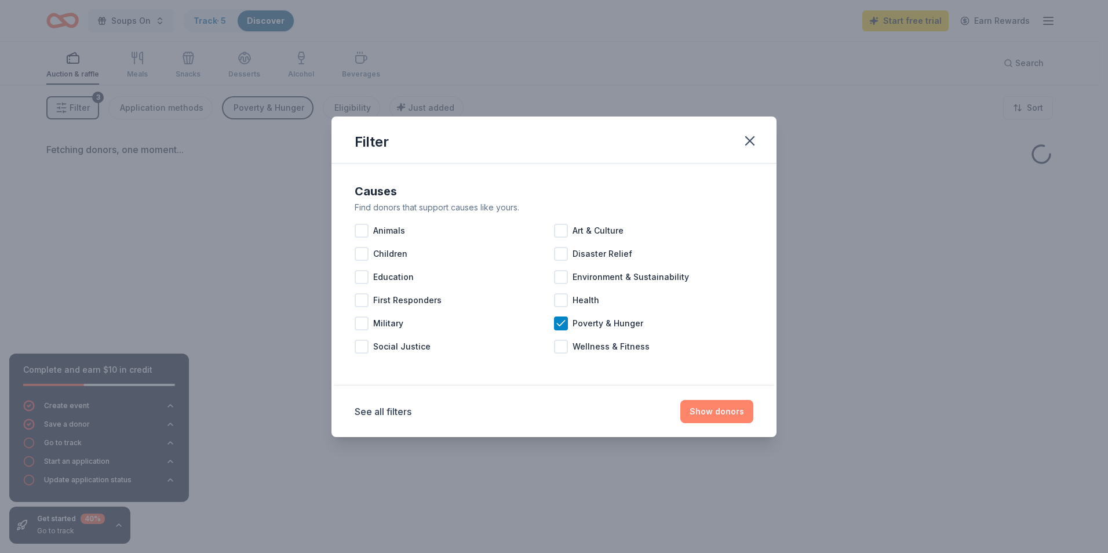
click at [698, 407] on button "Show donors" at bounding box center [716, 411] width 73 height 23
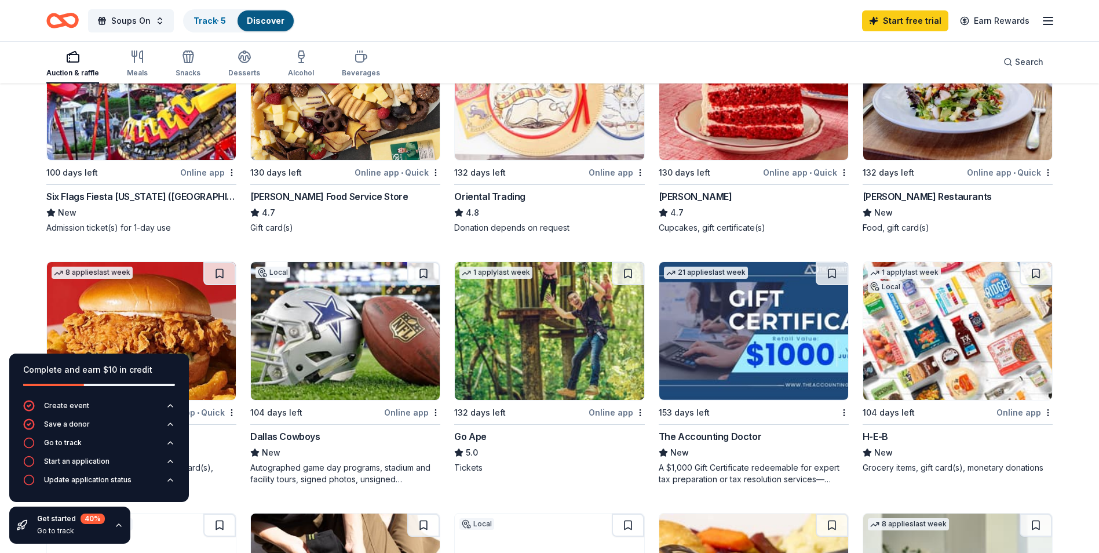
scroll to position [194, 0]
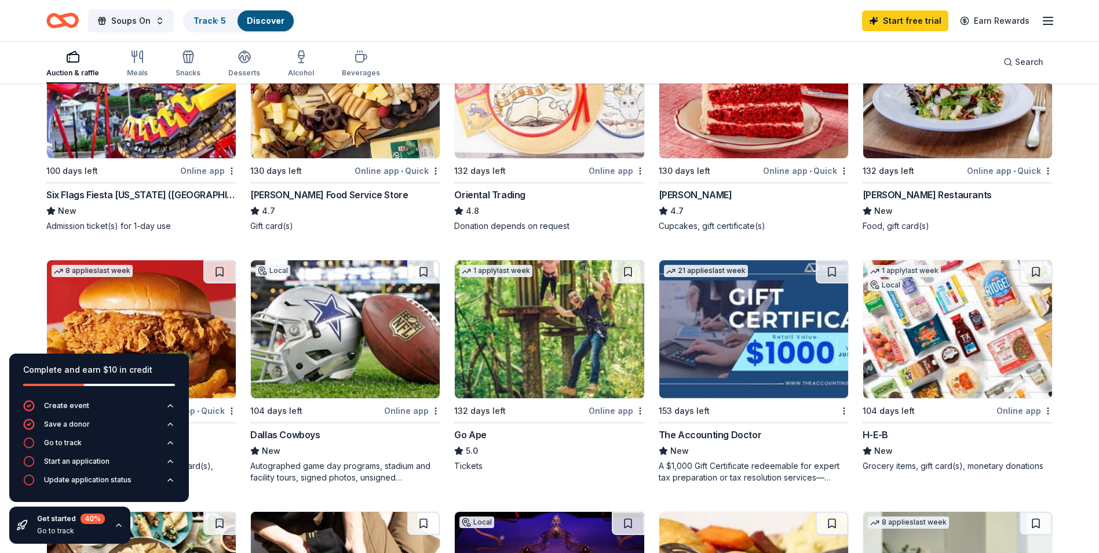
click at [324, 429] on div "Dallas Cowboys" at bounding box center [345, 435] width 190 height 14
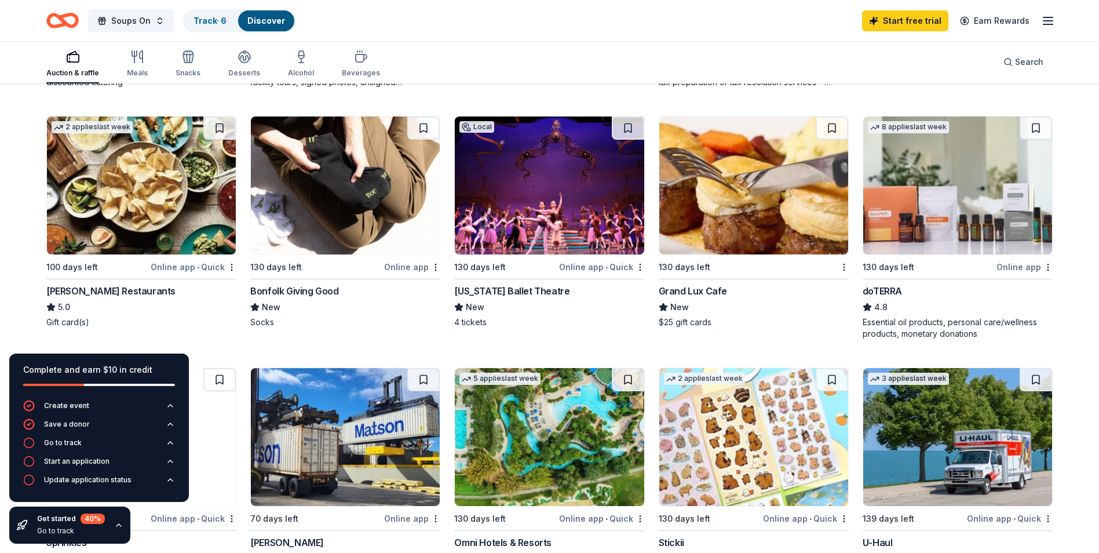
scroll to position [594, 0]
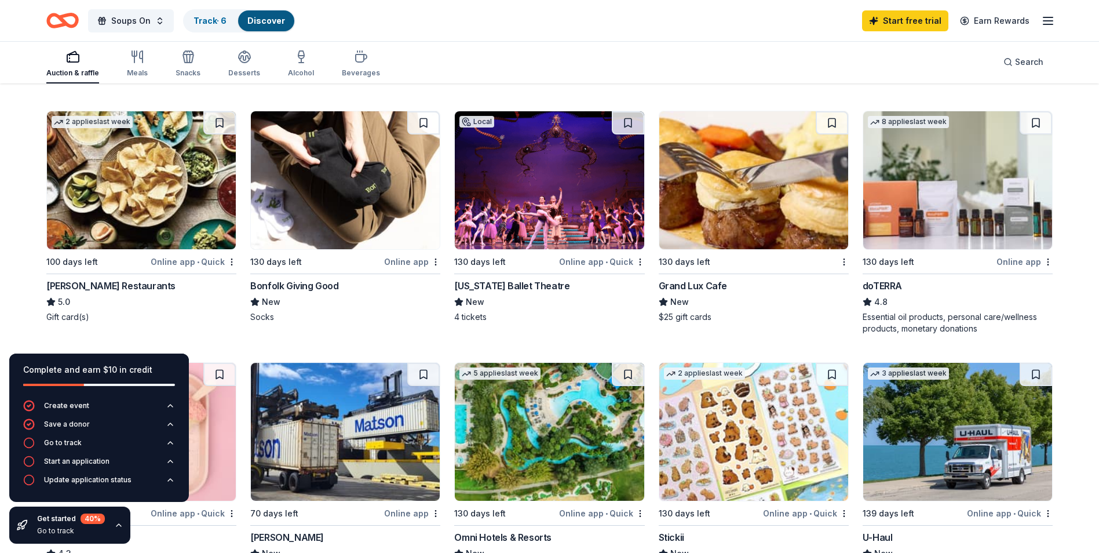
click at [103, 282] on div "Pappas Restaurants" at bounding box center [110, 286] width 129 height 14
drag, startPoint x: 1097, startPoint y: 240, endPoint x: 1099, endPoint y: 229, distance: 11.1
click at [1099, 229] on div "29 results in Dallas, TX Application deadlines 0 this month 1 in November 9 in …" at bounding box center [549, 279] width 1099 height 1576
click at [78, 70] on div "Auction & raffle" at bounding box center [72, 72] width 53 height 9
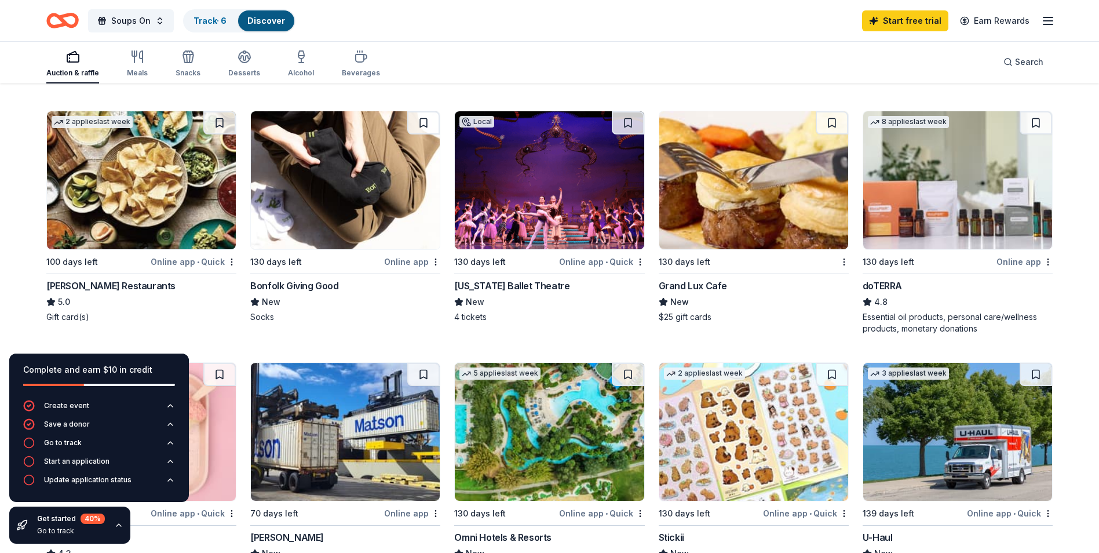
drag, startPoint x: 1093, startPoint y: 221, endPoint x: 1070, endPoint y: 181, distance: 46.2
click at [1071, 178] on div "29 results in Dallas, TX Application deadlines 0 this month 1 in November 9 in …" at bounding box center [549, 279] width 1099 height 1576
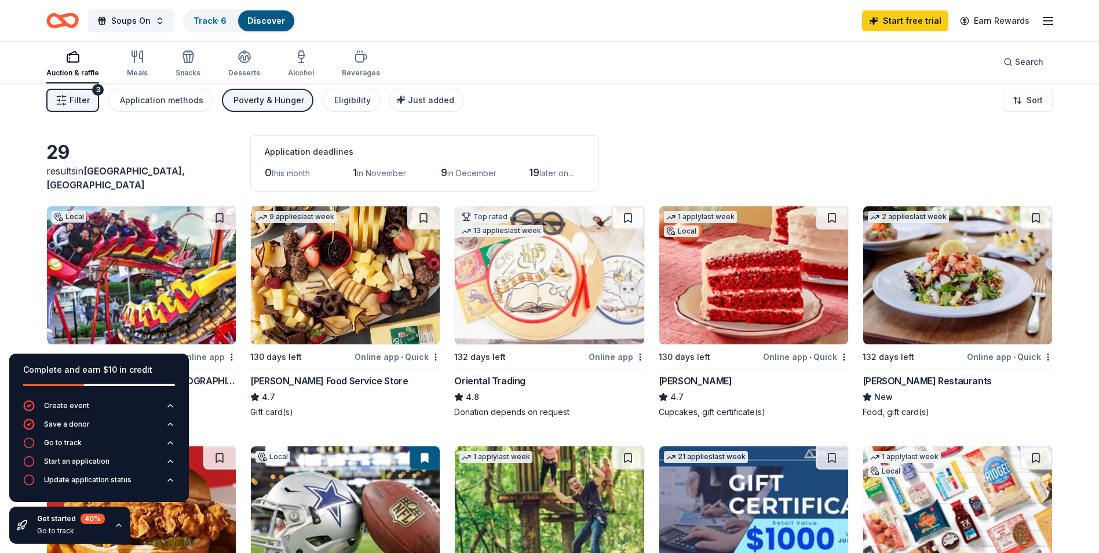
scroll to position [0, 0]
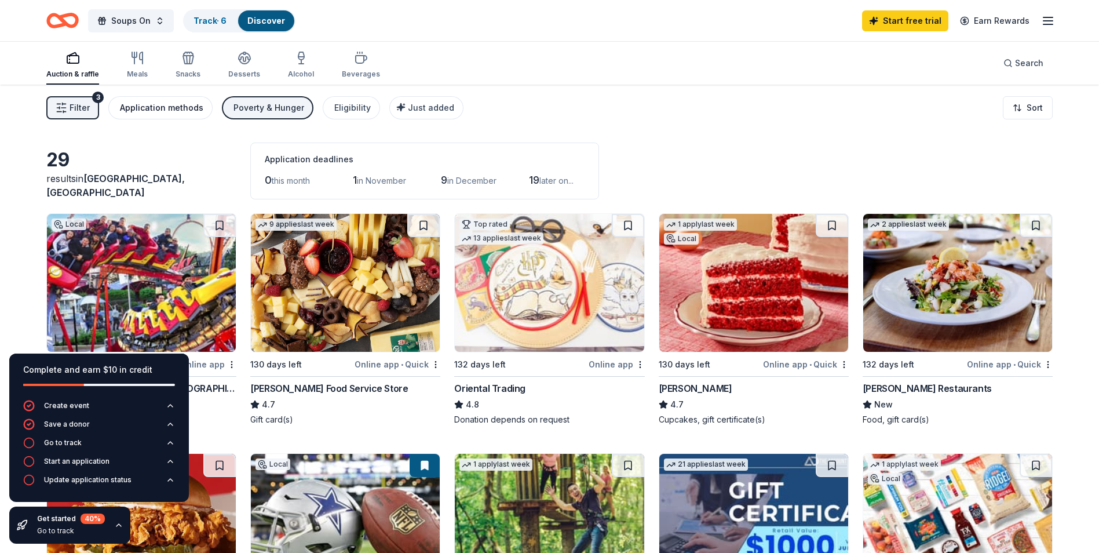
click at [157, 109] on div "Application methods" at bounding box center [161, 108] width 83 height 14
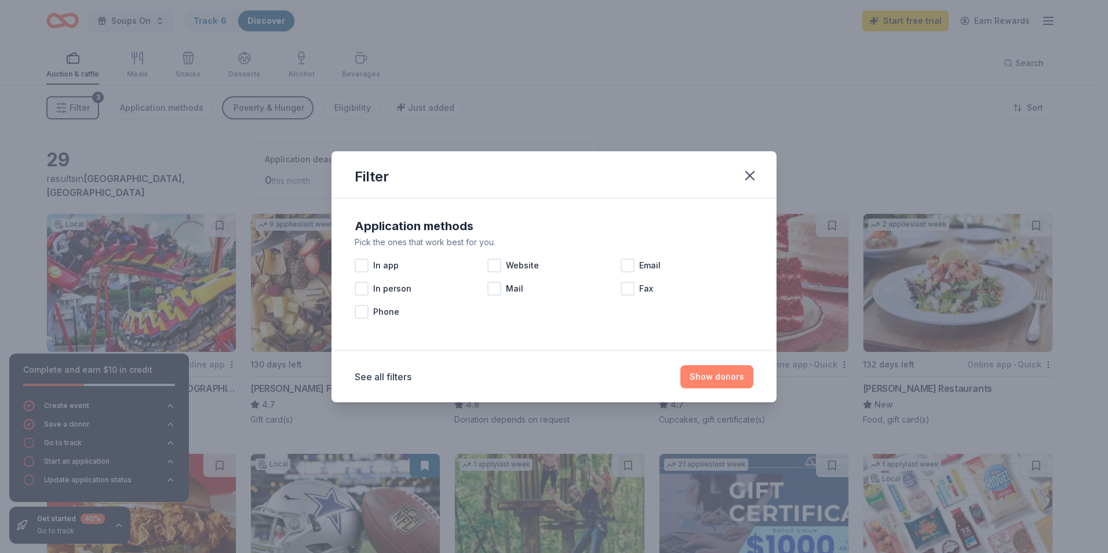
click at [728, 383] on button "Show donors" at bounding box center [716, 376] width 73 height 23
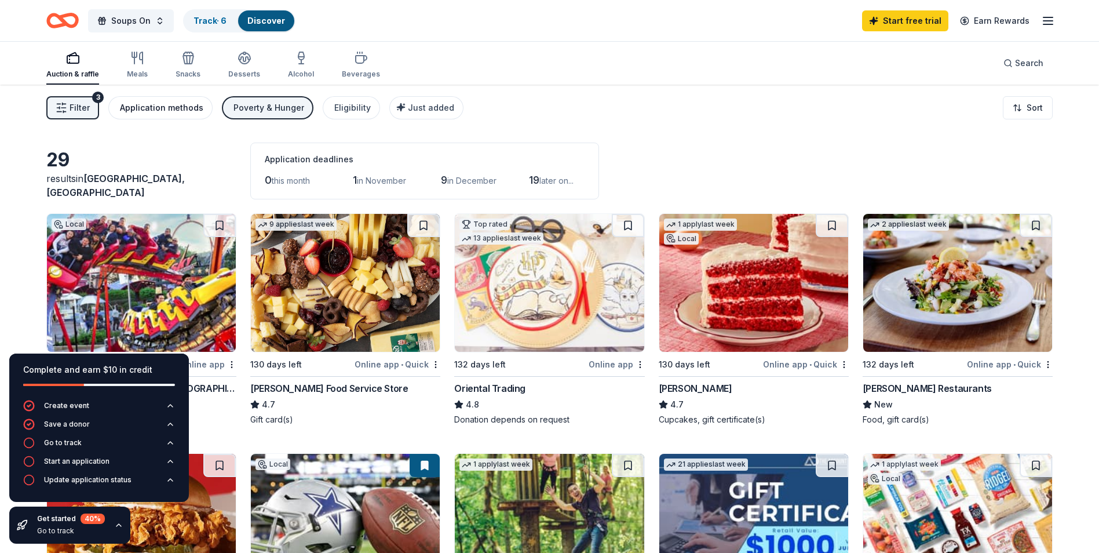
click at [178, 107] on div "Application methods" at bounding box center [161, 108] width 83 height 14
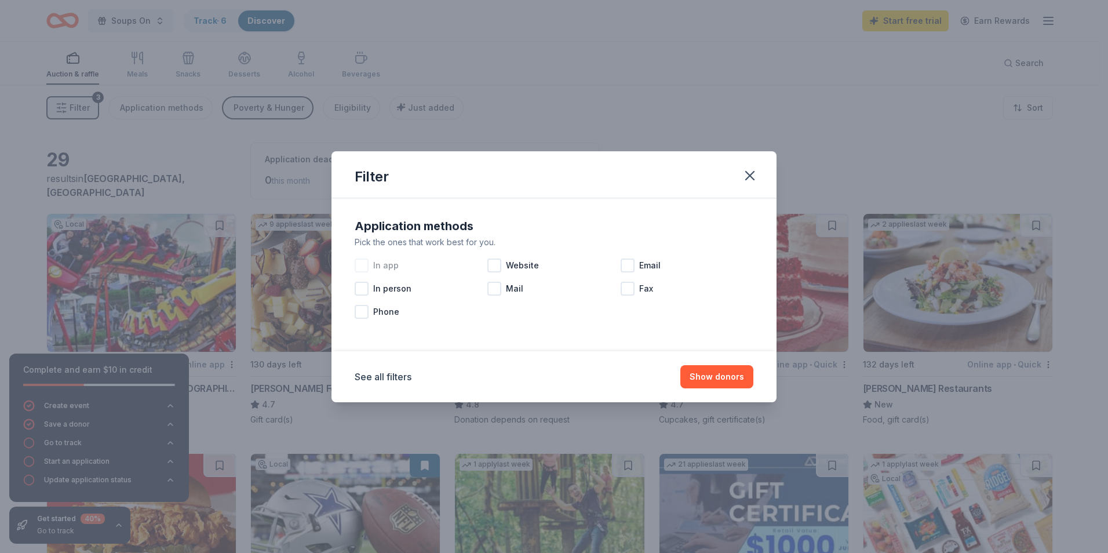
click at [364, 267] on div at bounding box center [362, 265] width 14 height 14
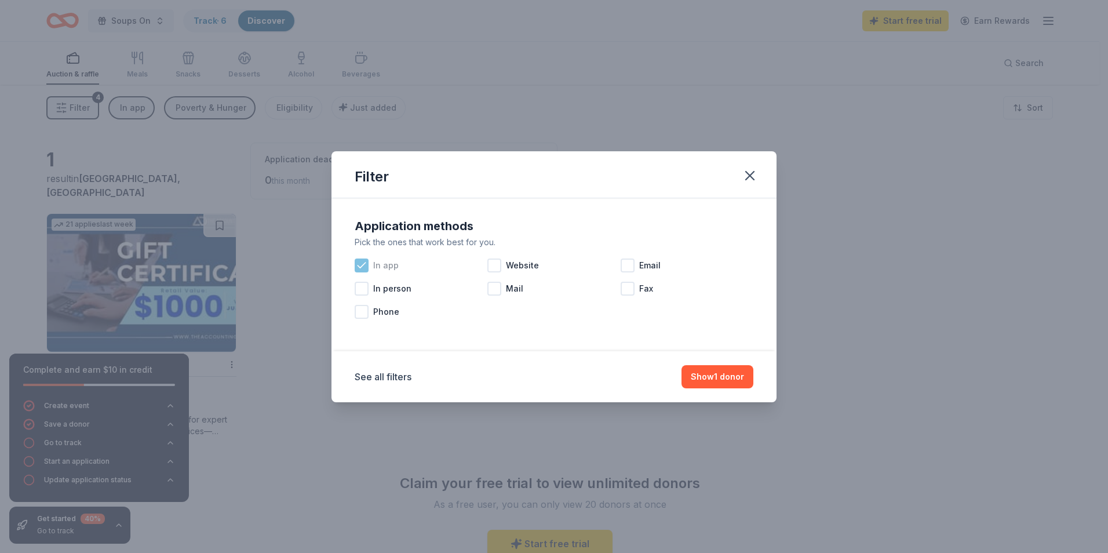
click at [361, 268] on icon at bounding box center [362, 266] width 12 height 12
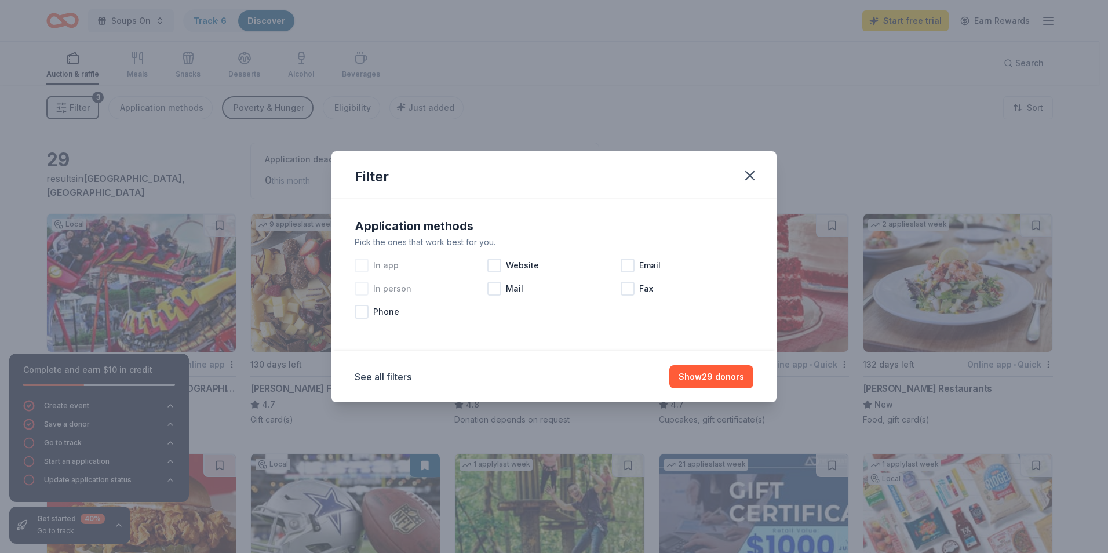
click at [364, 287] on div at bounding box center [362, 289] width 14 height 14
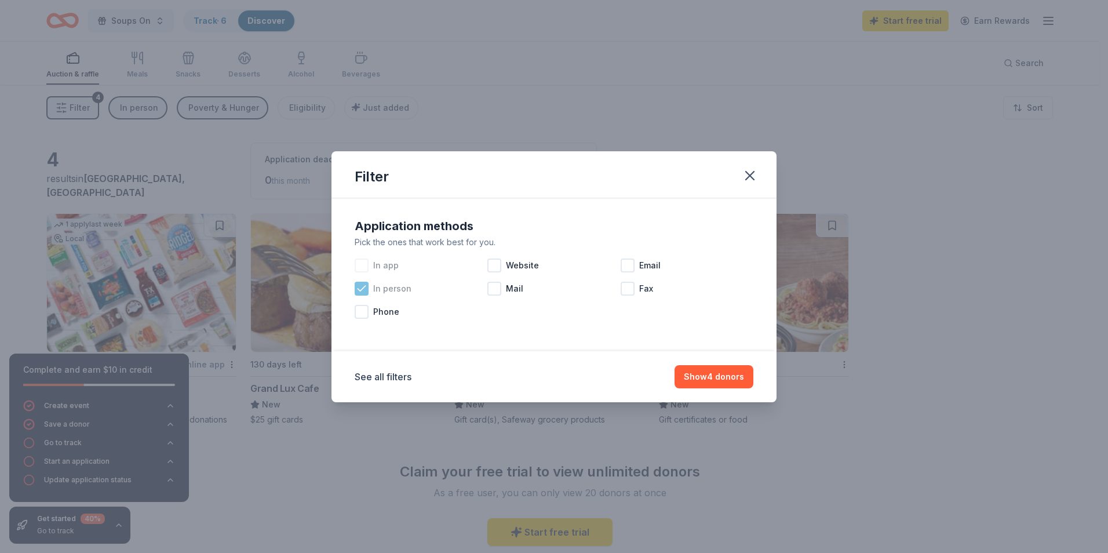
click at [364, 287] on icon at bounding box center [361, 288] width 8 height 5
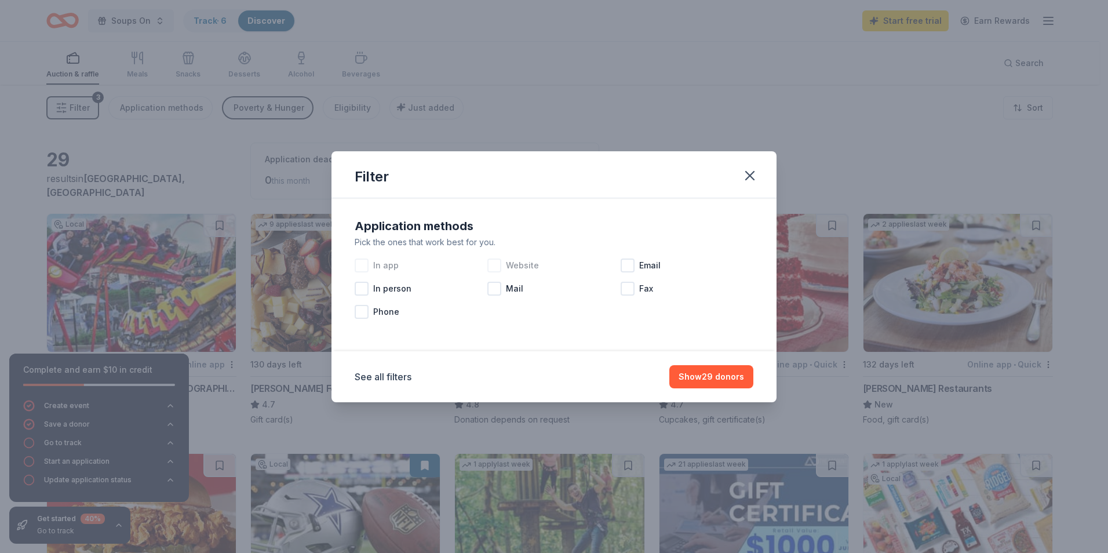
click at [491, 268] on div at bounding box center [494, 265] width 14 height 14
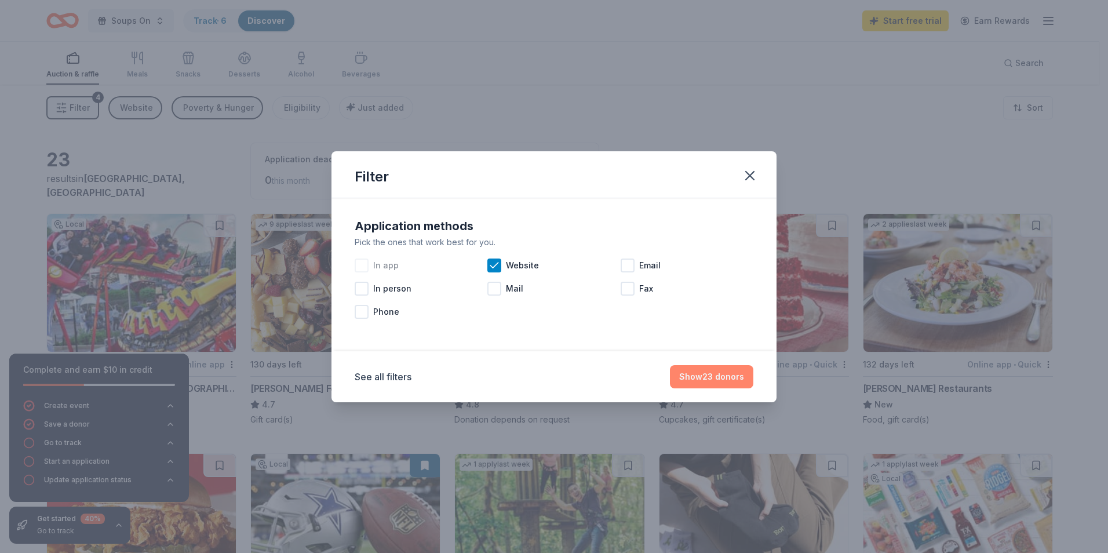
click at [725, 378] on button "Show 23 donors" at bounding box center [711, 376] width 83 height 23
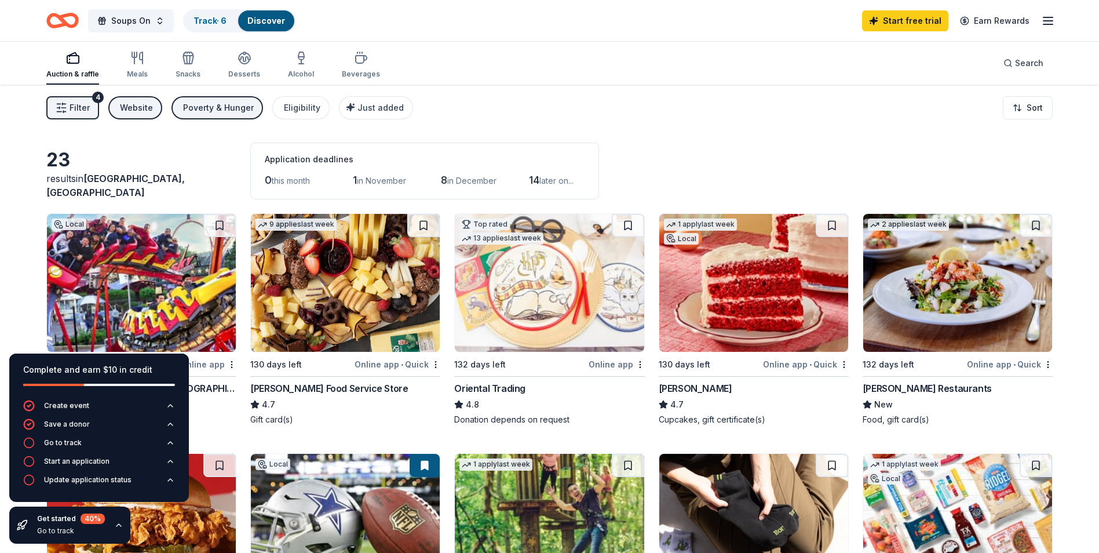
drag, startPoint x: 1098, startPoint y: 166, endPoint x: 1100, endPoint y: 177, distance: 10.6
click at [1099, 177] on html "Soups On Track · 6 Discover Start free trial Earn Rewards Auction & raffle Meal…" at bounding box center [549, 276] width 1099 height 553
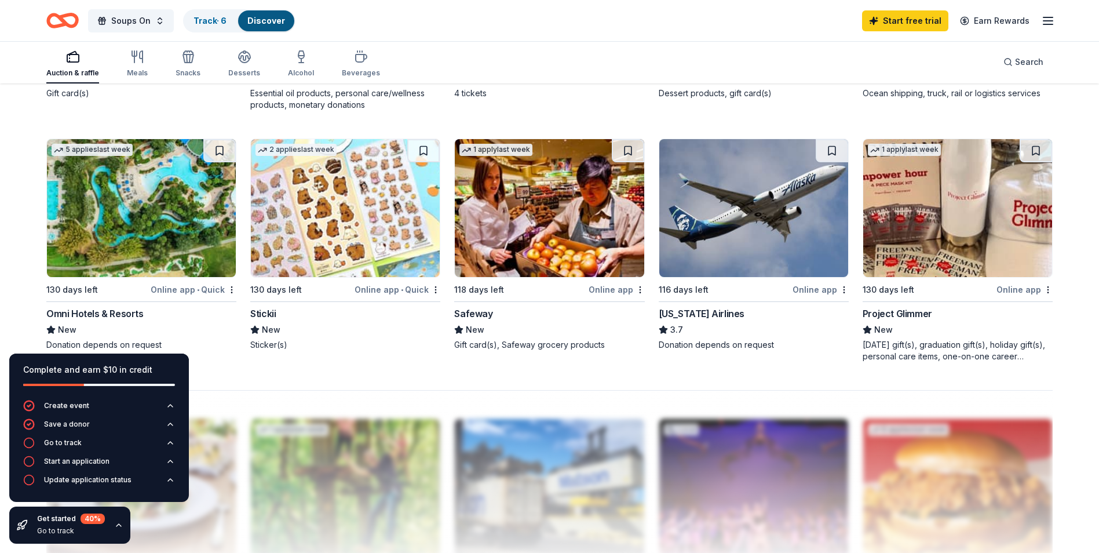
scroll to position [829, 0]
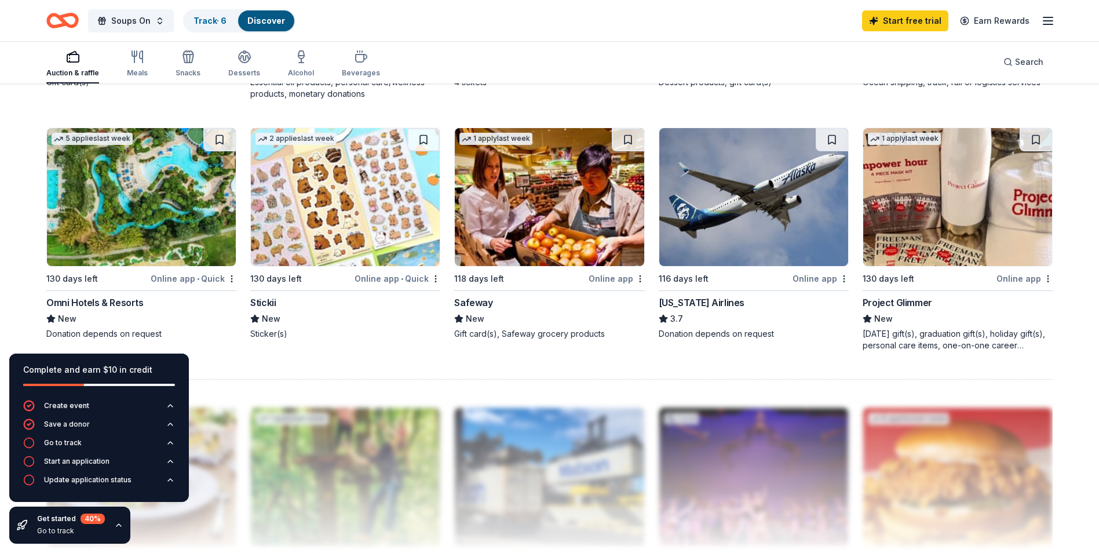
click at [760, 238] on img at bounding box center [753, 197] width 189 height 138
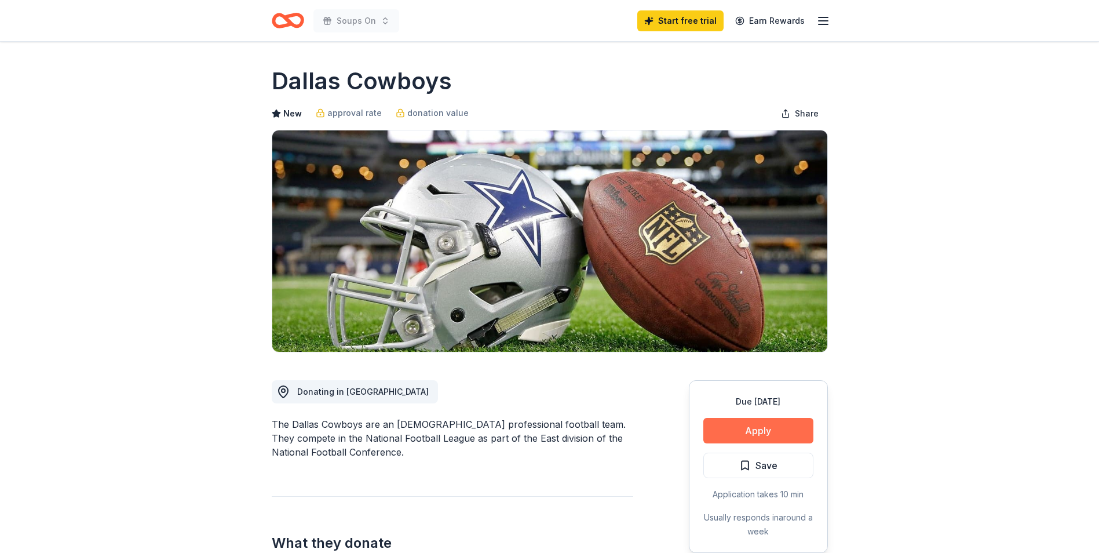
click at [739, 442] on button "Apply" at bounding box center [758, 430] width 110 height 25
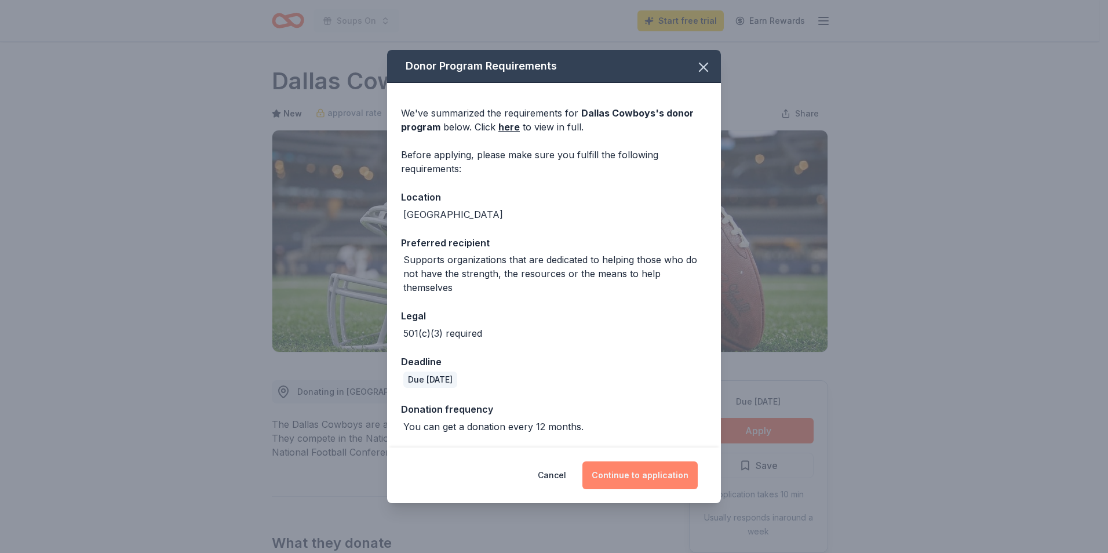
click at [654, 463] on button "Continue to application" at bounding box center [639, 475] width 115 height 28
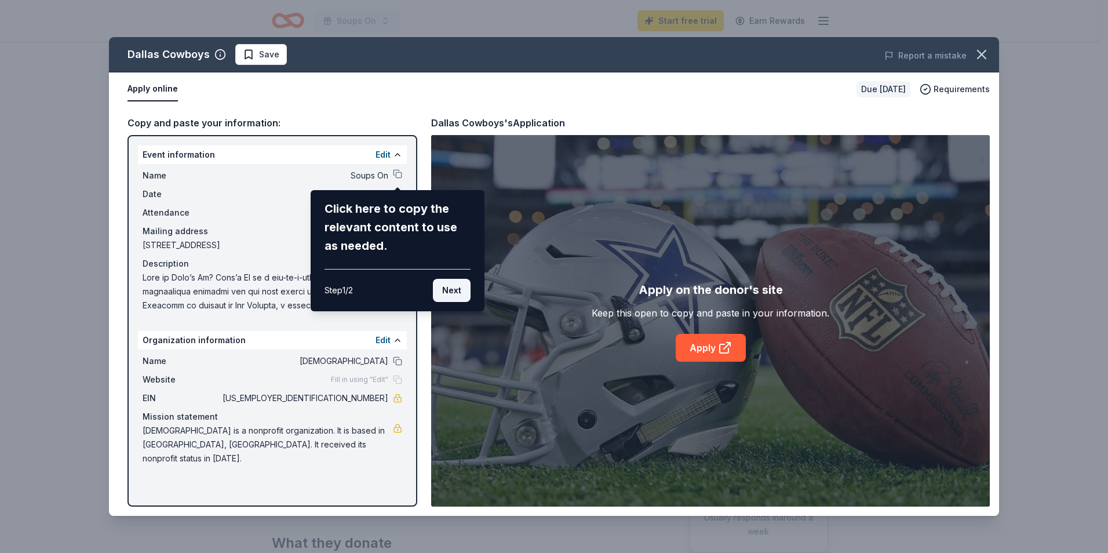
click at [454, 287] on button "Next" at bounding box center [452, 290] width 38 height 23
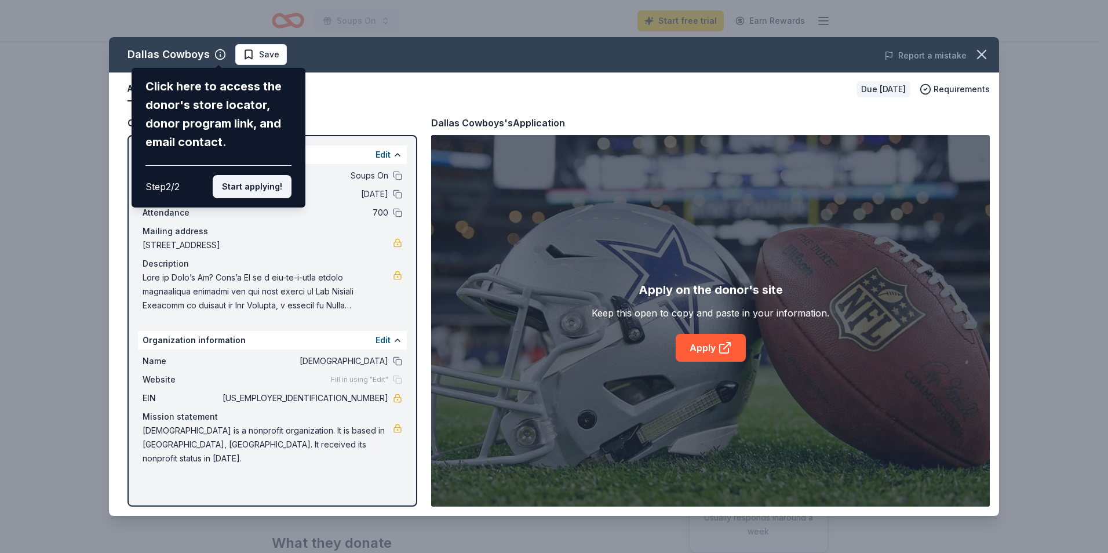
click at [242, 185] on button "Start applying!" at bounding box center [252, 186] width 79 height 23
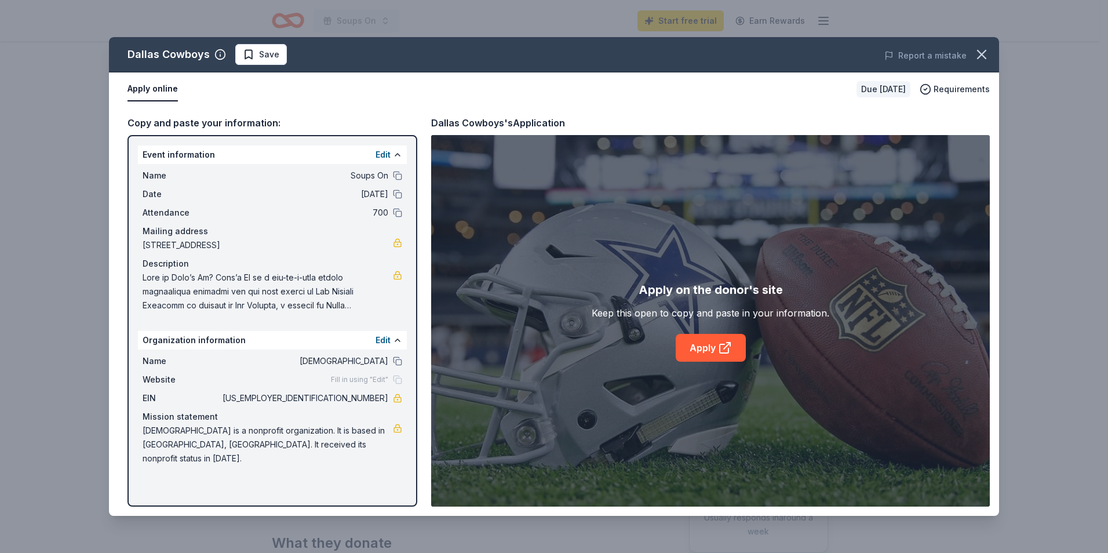
click at [326, 472] on div "Event information Edit Name Soups On Date 02/02/26 Attendance 700 Mailing addre…" at bounding box center [272, 320] width 290 height 371
click at [322, 367] on span "[DEMOGRAPHIC_DATA]" at bounding box center [304, 361] width 168 height 14
click at [163, 93] on button "Apply online" at bounding box center [152, 89] width 50 height 24
click at [162, 97] on button "Apply online" at bounding box center [152, 89] width 50 height 24
click at [269, 57] on span "Save" at bounding box center [269, 55] width 20 height 14
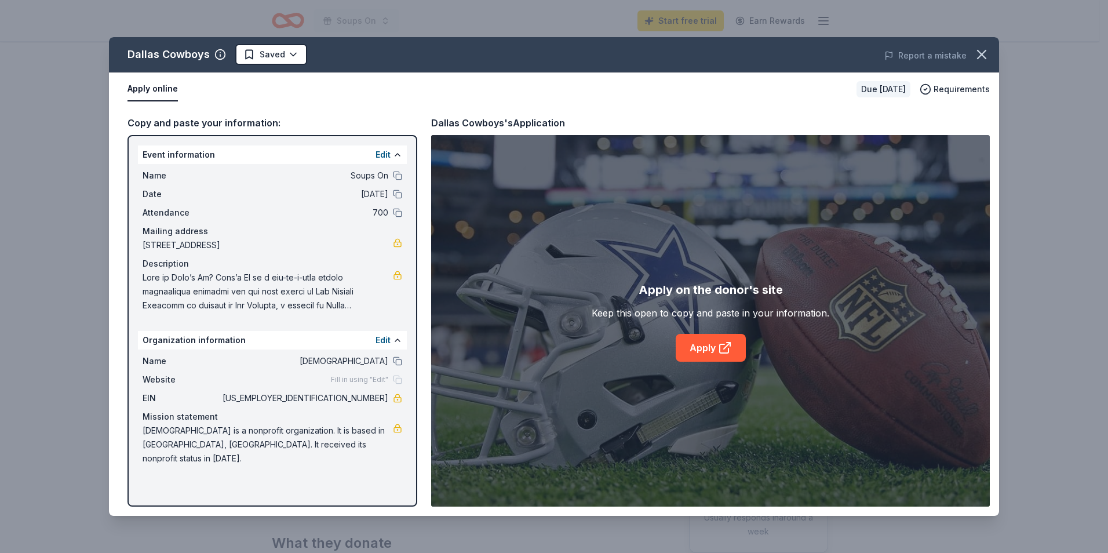
click at [135, 99] on button "Apply online" at bounding box center [152, 89] width 50 height 24
click at [152, 94] on button "Apply online" at bounding box center [152, 89] width 50 height 24
click at [934, 90] on div "Requirements" at bounding box center [955, 89] width 70 height 14
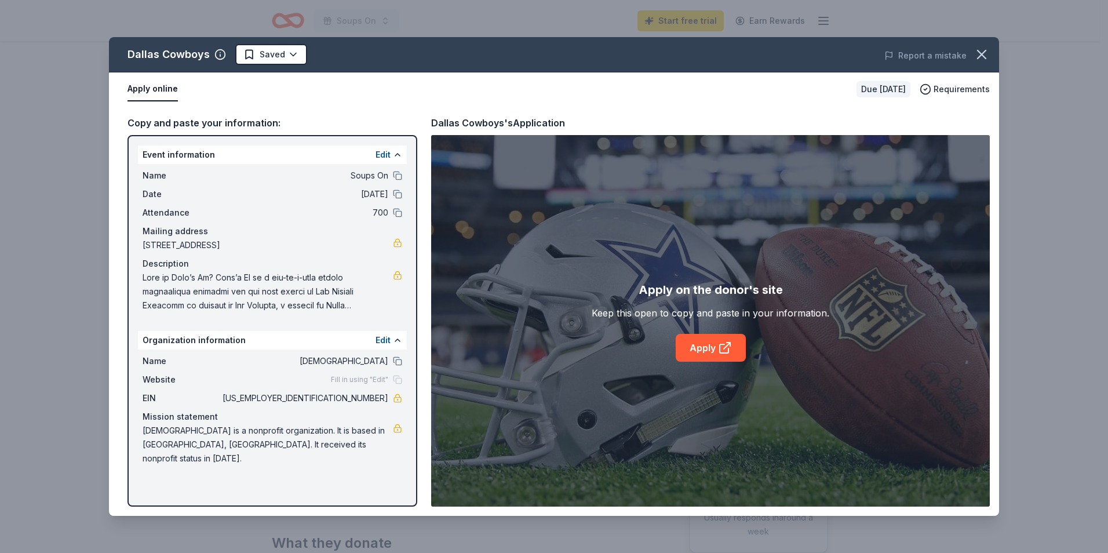
click at [825, 361] on div "Apply on the donor's site Keep this open to copy and paste in your information.…" at bounding box center [711, 320] width 238 height 81
click at [988, 57] on icon "button" at bounding box center [981, 54] width 16 height 16
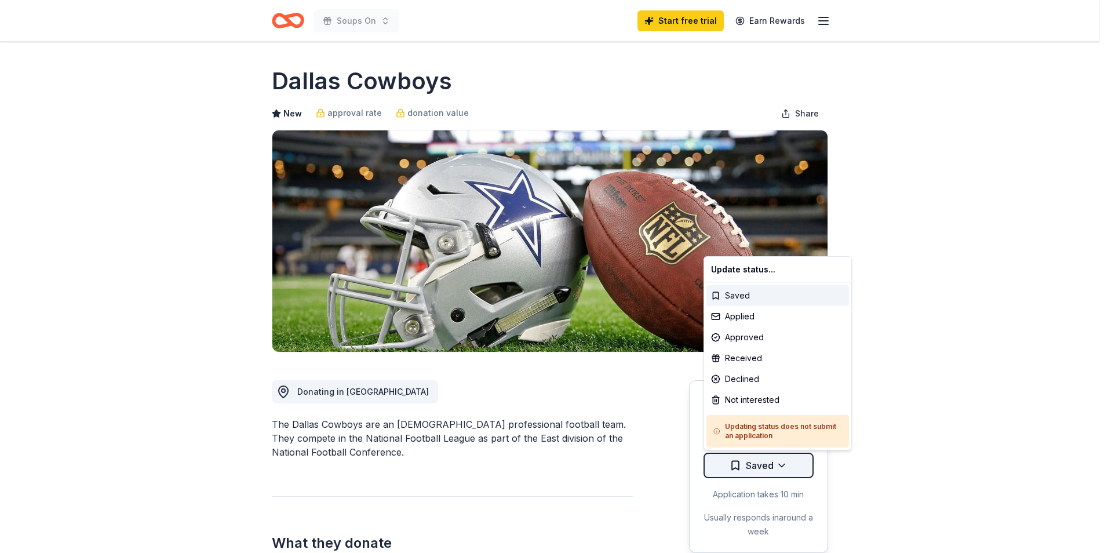
click at [793, 468] on html "Soups On Start free trial Earn Rewards Due in 104 days Share Dallas Cowboys New…" at bounding box center [554, 276] width 1108 height 553
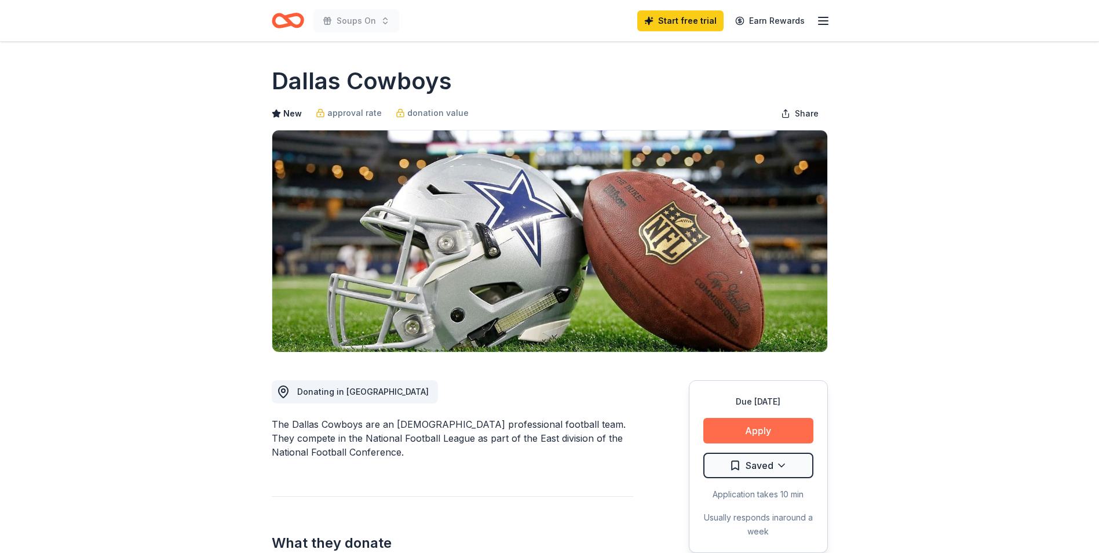
click at [765, 425] on button "Apply" at bounding box center [758, 430] width 110 height 25
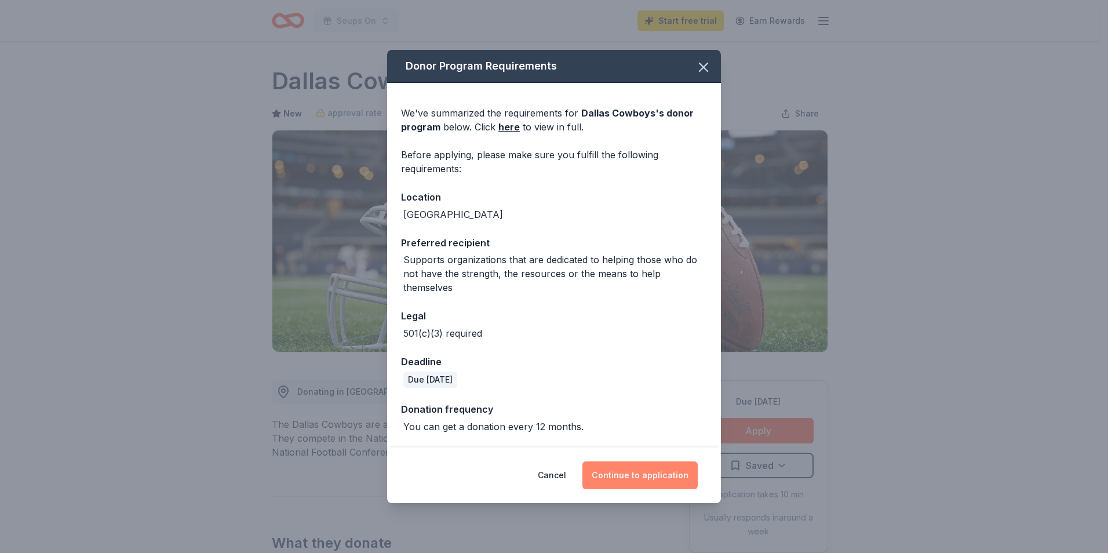
click at [642, 472] on button "Continue to application" at bounding box center [639, 475] width 115 height 28
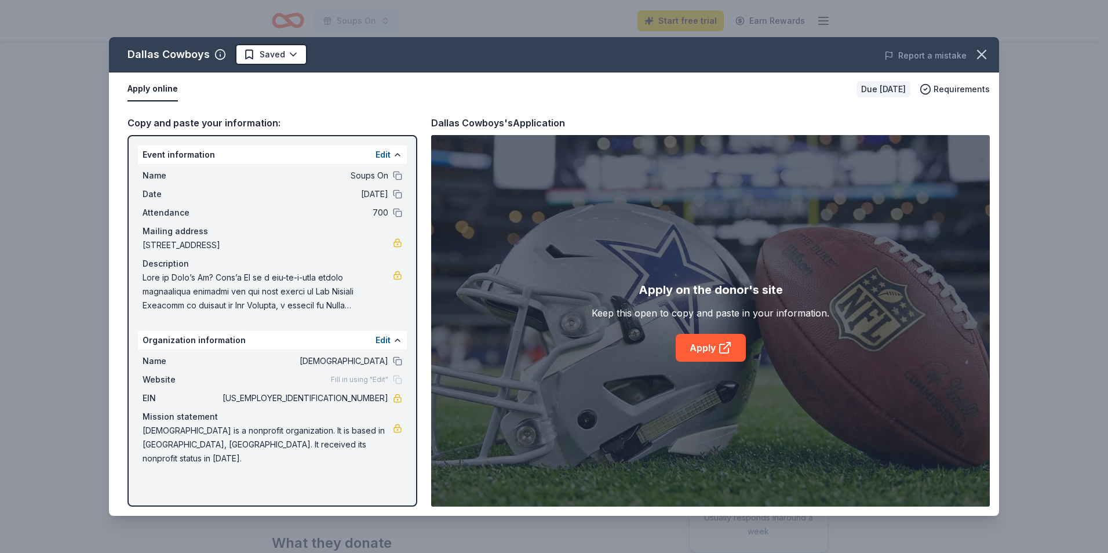
click at [508, 403] on div "Apply on the donor's site Keep this open to copy and paste in your information.…" at bounding box center [710, 320] width 559 height 371
drag, startPoint x: 425, startPoint y: 440, endPoint x: 412, endPoint y: 450, distance: 16.6
click at [419, 446] on div "Copy and paste your information: Event information Edit Name Soups On Date 02/0…" at bounding box center [554, 311] width 890 height 410
click at [408, 453] on div "Event information Edit Name Soups On Date 02/02/26 Attendance 700 Mailing addre…" at bounding box center [272, 320] width 290 height 371
click at [712, 353] on link "Apply" at bounding box center [711, 348] width 70 height 28
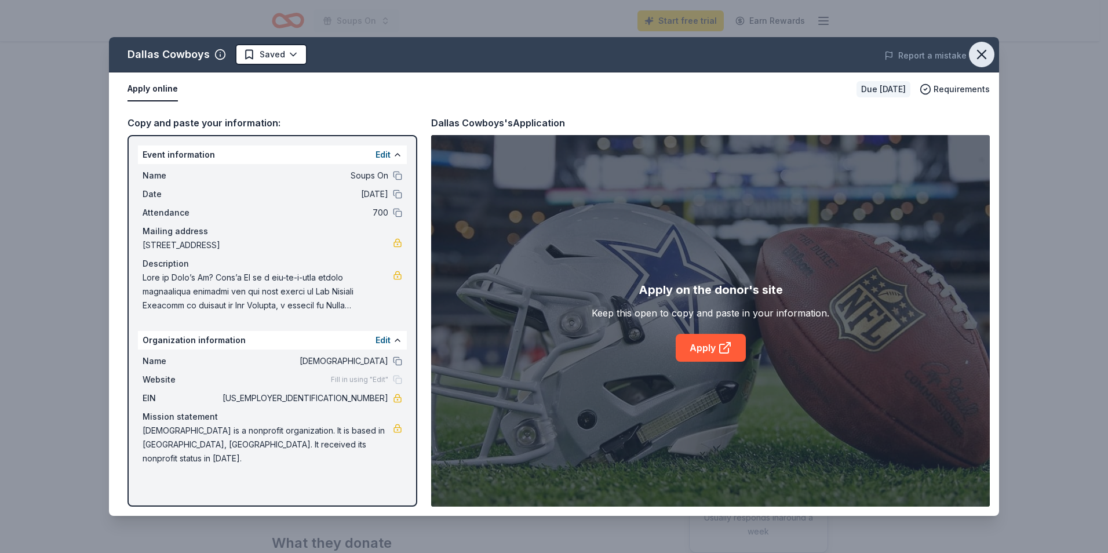
click at [987, 59] on icon "button" at bounding box center [981, 54] width 16 height 16
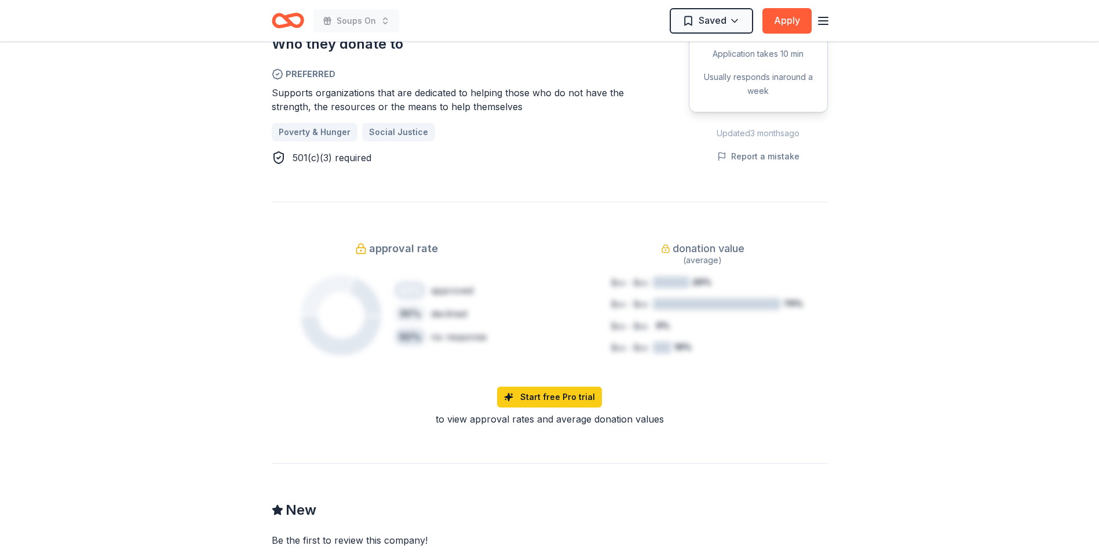
scroll to position [689, 0]
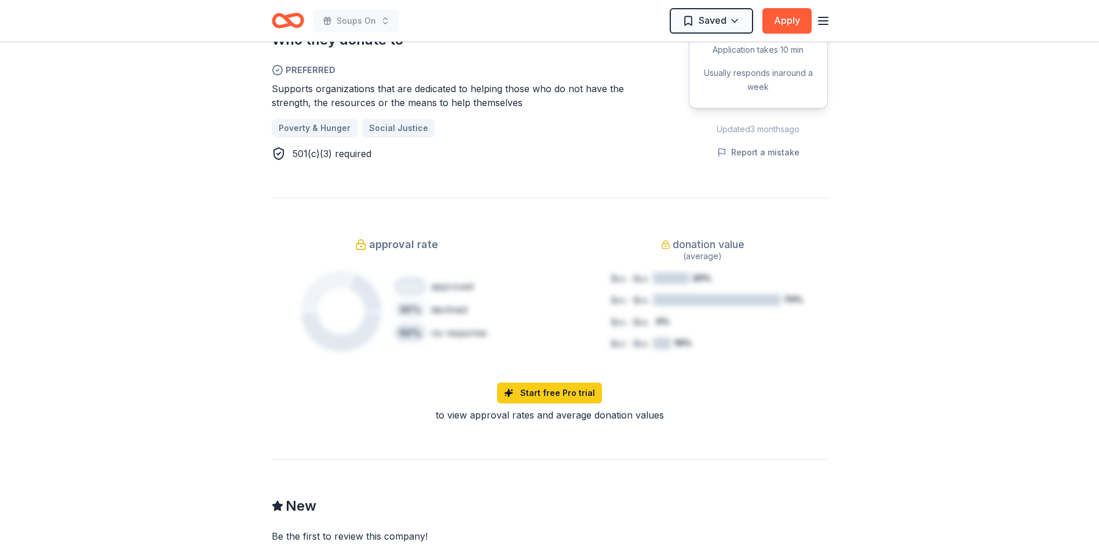
drag, startPoint x: 1072, startPoint y: 362, endPoint x: 1074, endPoint y: 354, distance: 8.3
click at [1074, 354] on div "Due in 104 days Share Dallas Cowboys New approval rate donation value Share Don…" at bounding box center [549, 167] width 1099 height 1628
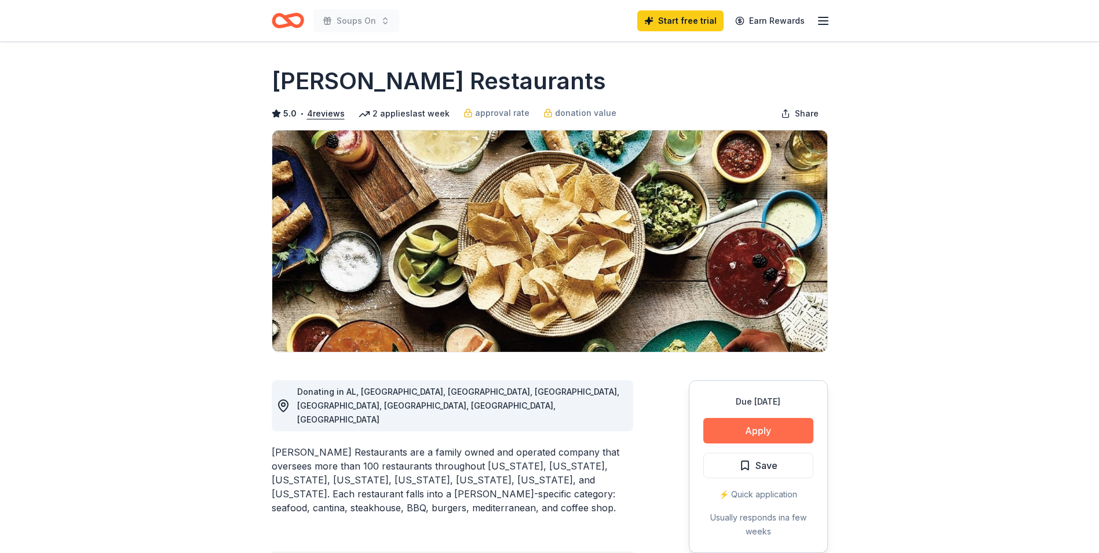
click at [773, 430] on button "Apply" at bounding box center [758, 430] width 110 height 25
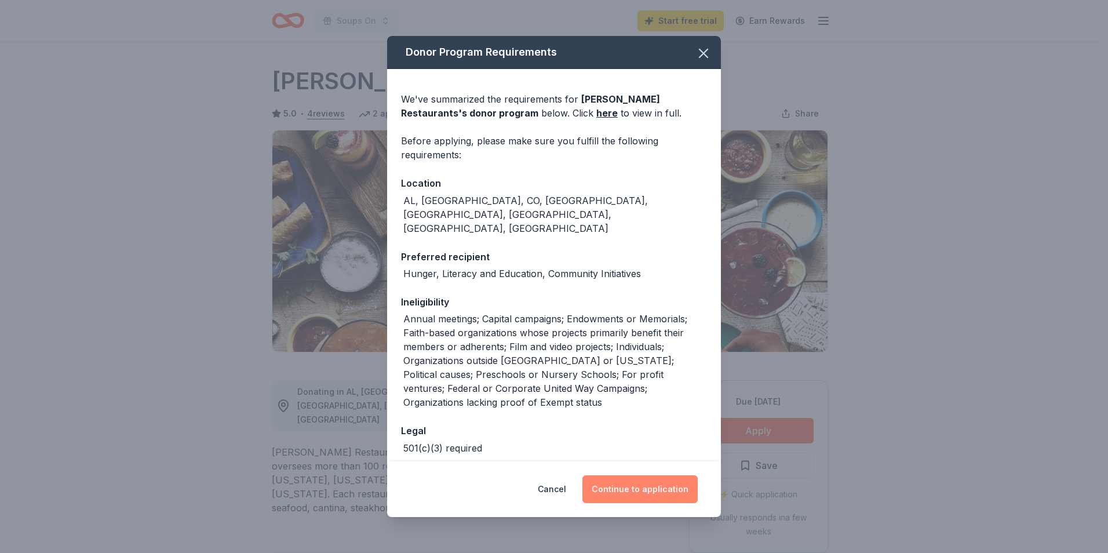
click at [622, 497] on button "Continue to application" at bounding box center [639, 489] width 115 height 28
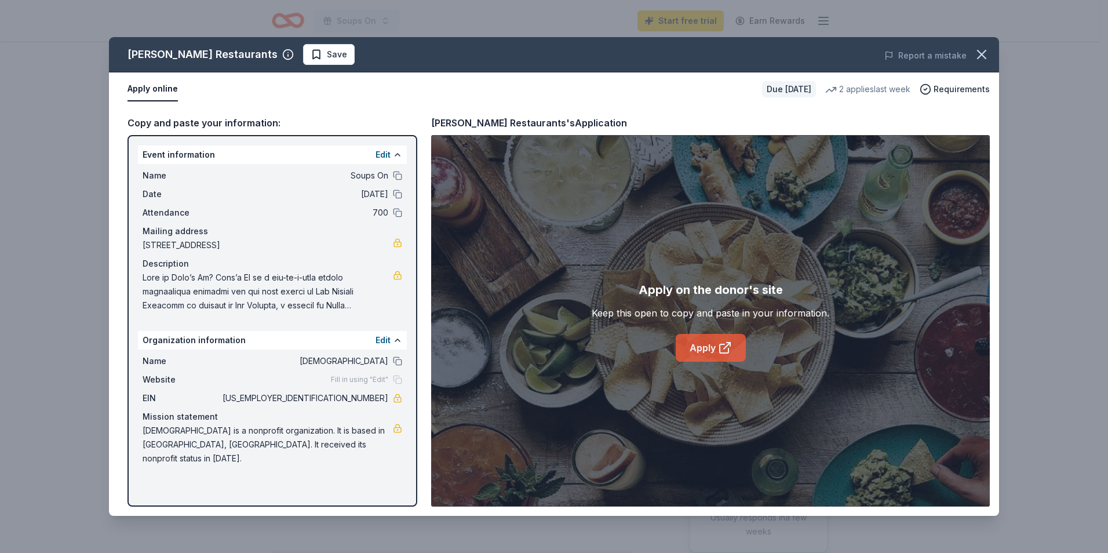
click at [708, 348] on link "Apply" at bounding box center [711, 348] width 70 height 28
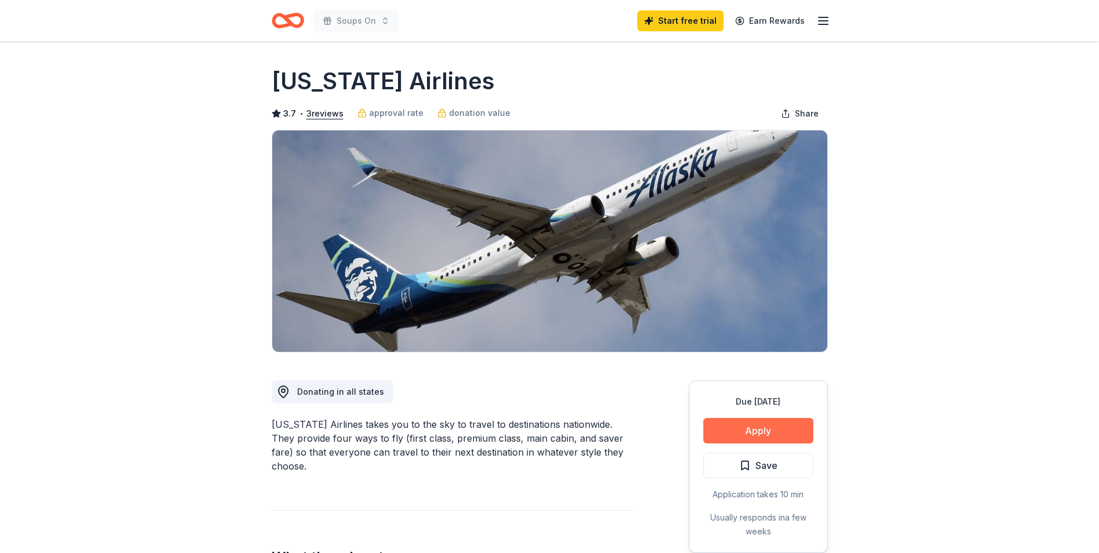
click at [749, 426] on button "Apply" at bounding box center [758, 430] width 110 height 25
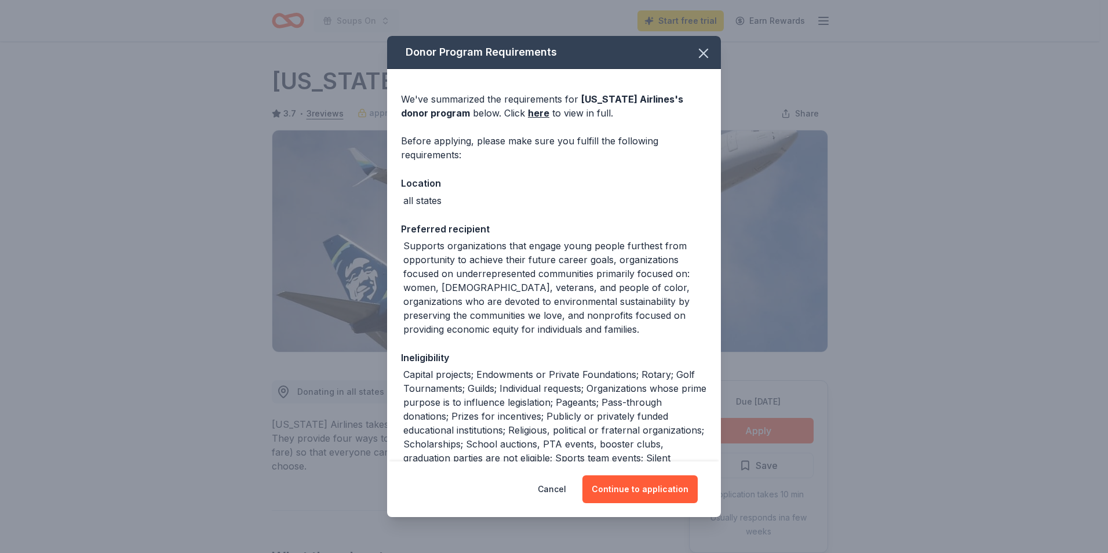
scroll to position [138, 0]
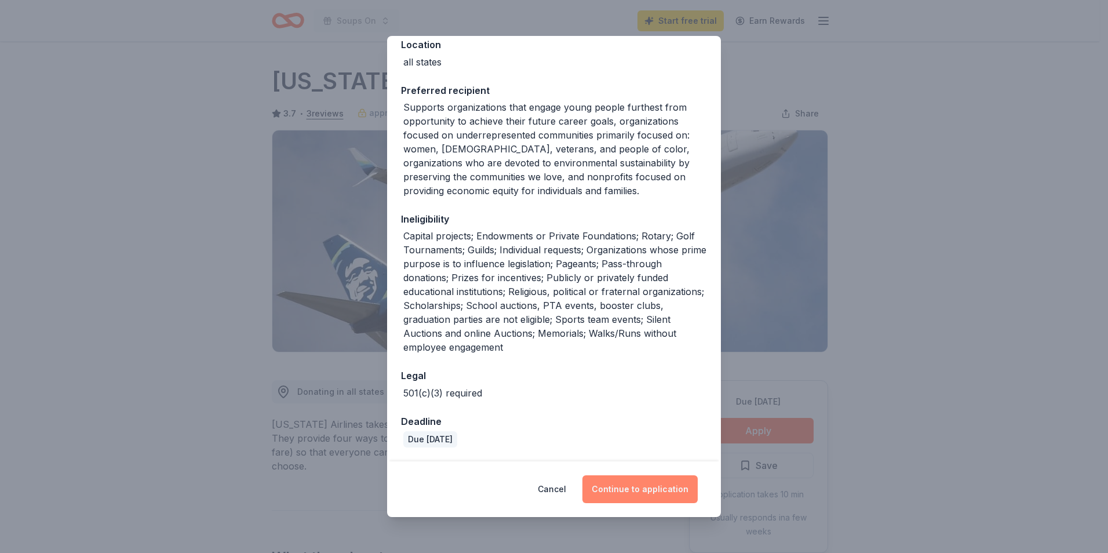
click at [611, 495] on button "Continue to application" at bounding box center [639, 489] width 115 height 28
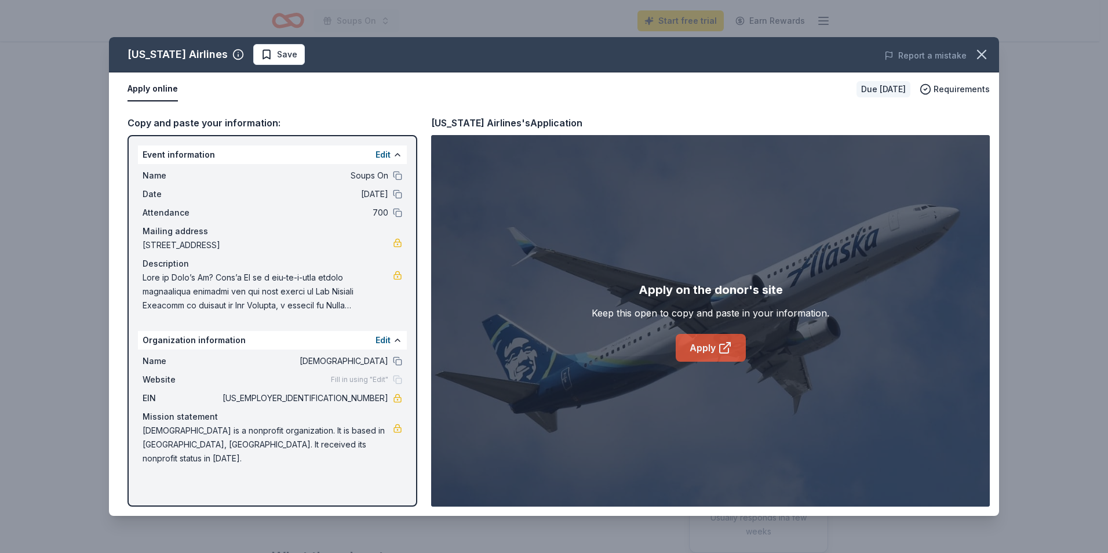
click at [707, 351] on link "Apply" at bounding box center [711, 348] width 70 height 28
